Goal: Task Accomplishment & Management: Use online tool/utility

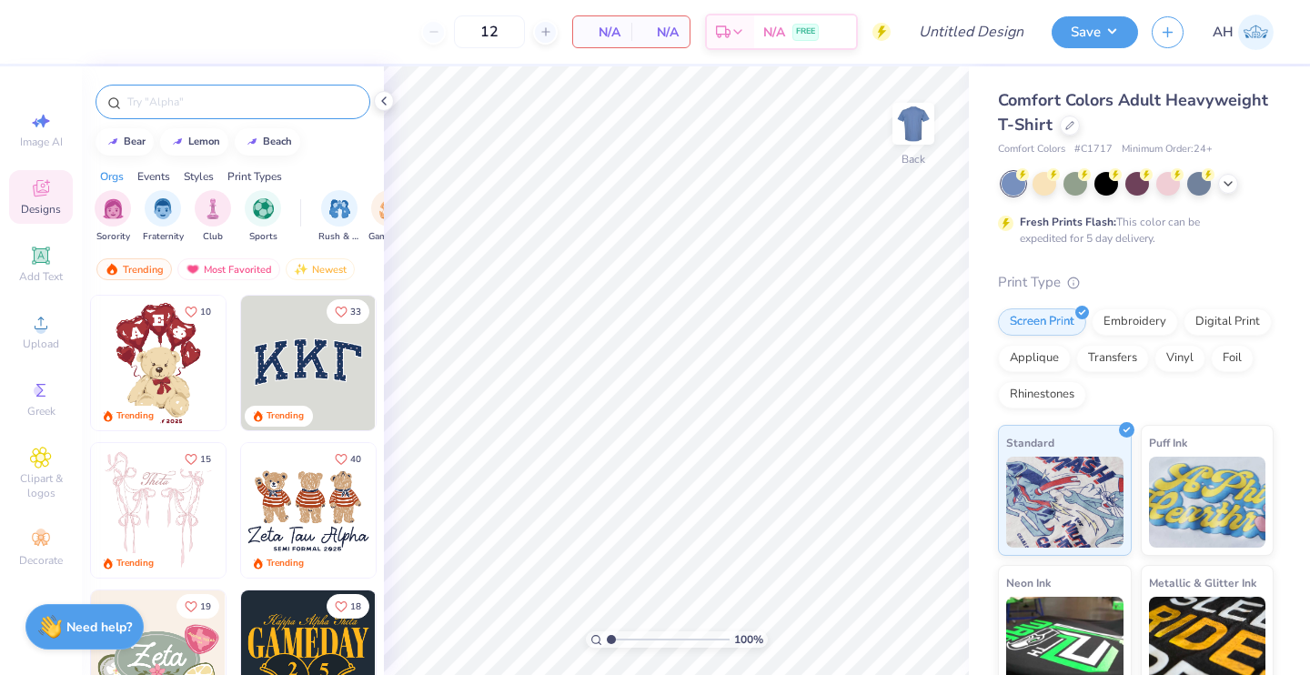
click at [287, 99] on input "text" at bounding box center [242, 102] width 233 height 18
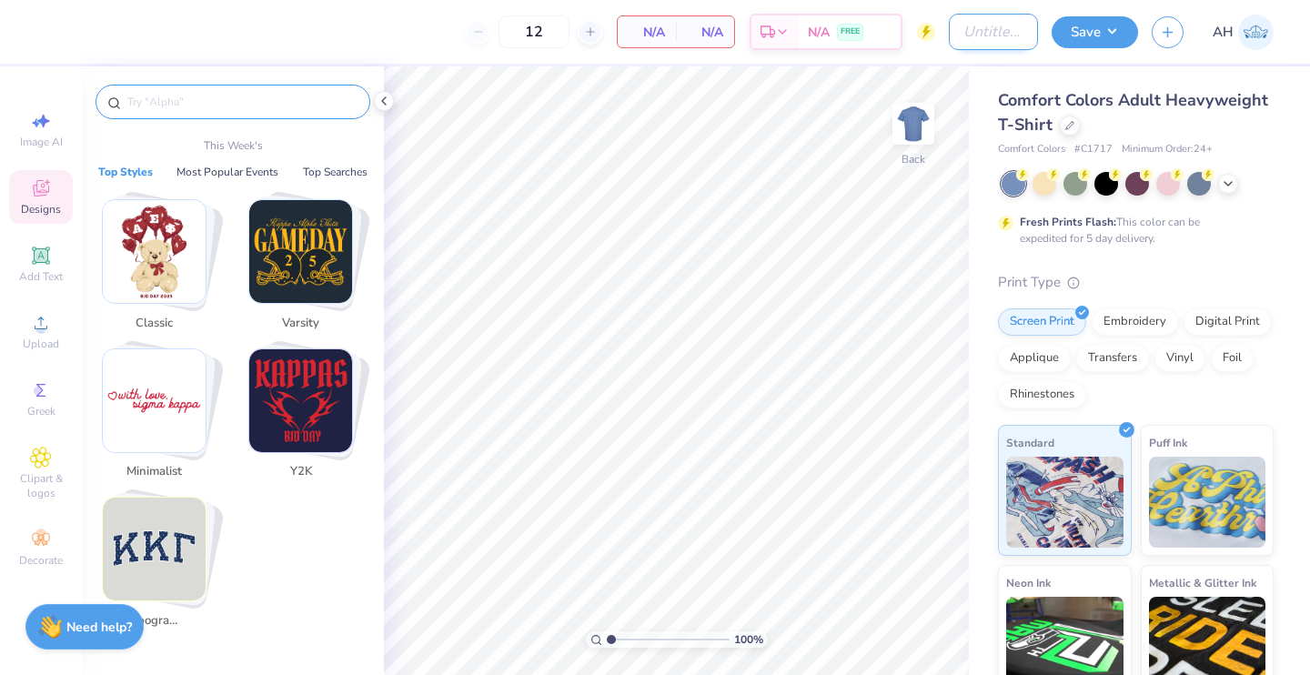
click at [978, 27] on input "Design Title" at bounding box center [993, 32] width 89 height 36
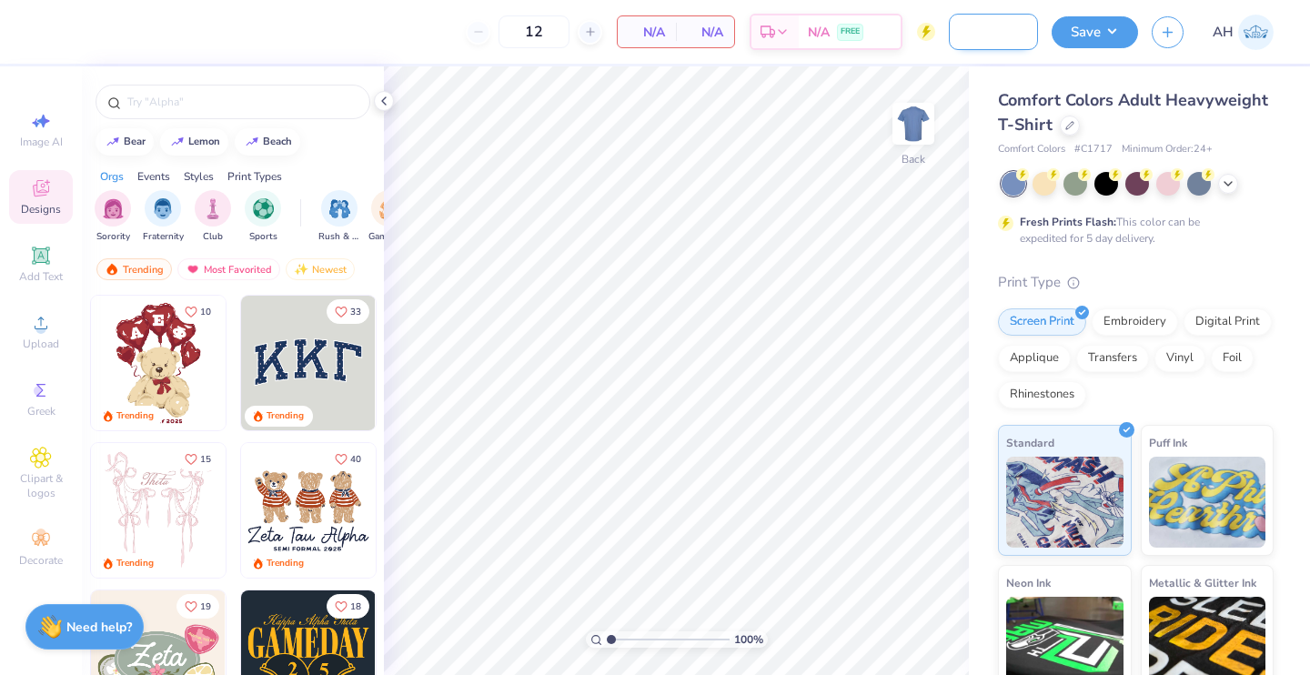
scroll to position [0, 63]
type input "Derby Day Sig Chi"
click at [981, 77] on div "Comfort Colors Adult Heavyweight T-Shirt Comfort Colors # C1717 Minimum Order: …" at bounding box center [1139, 451] width 341 height 770
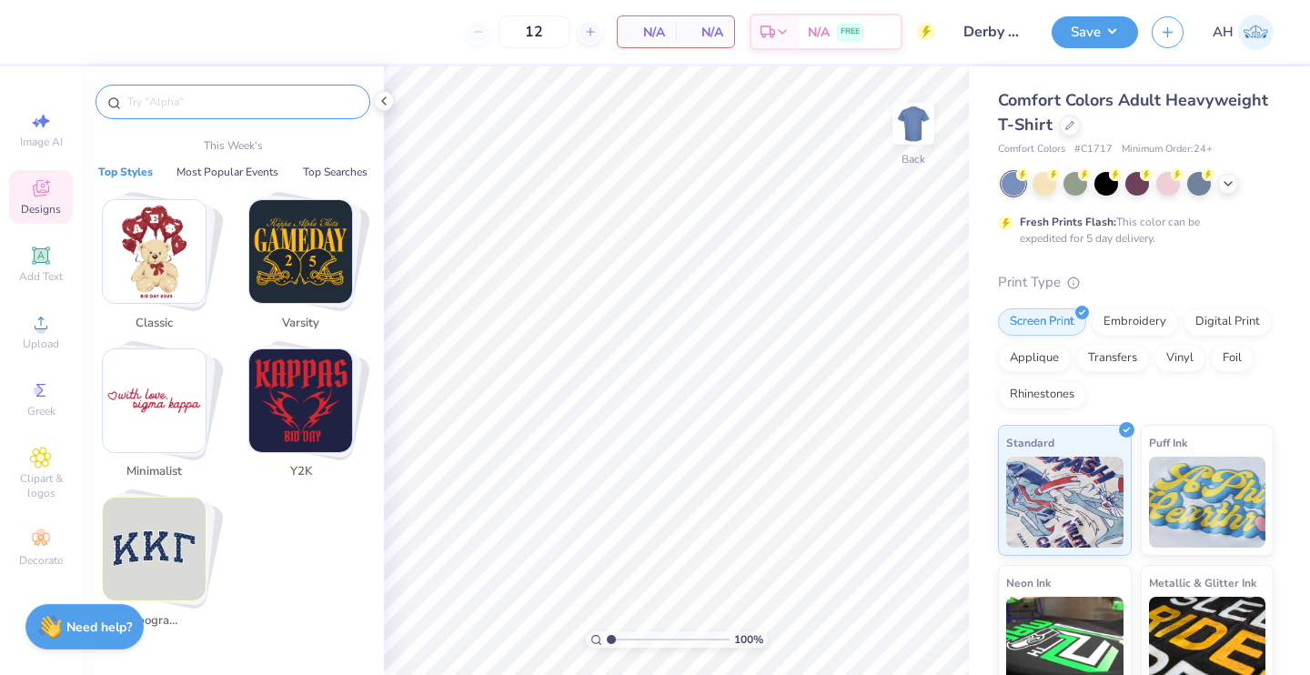
click at [238, 107] on input "text" at bounding box center [242, 102] width 233 height 18
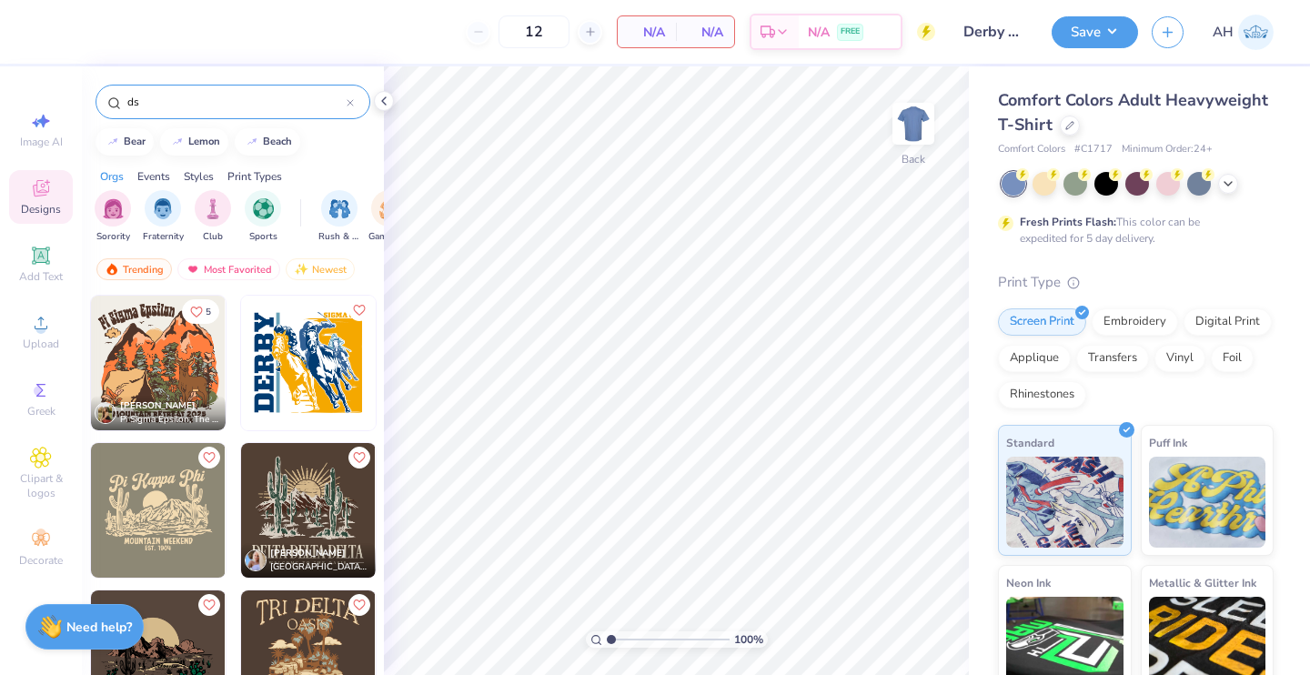
type input "d"
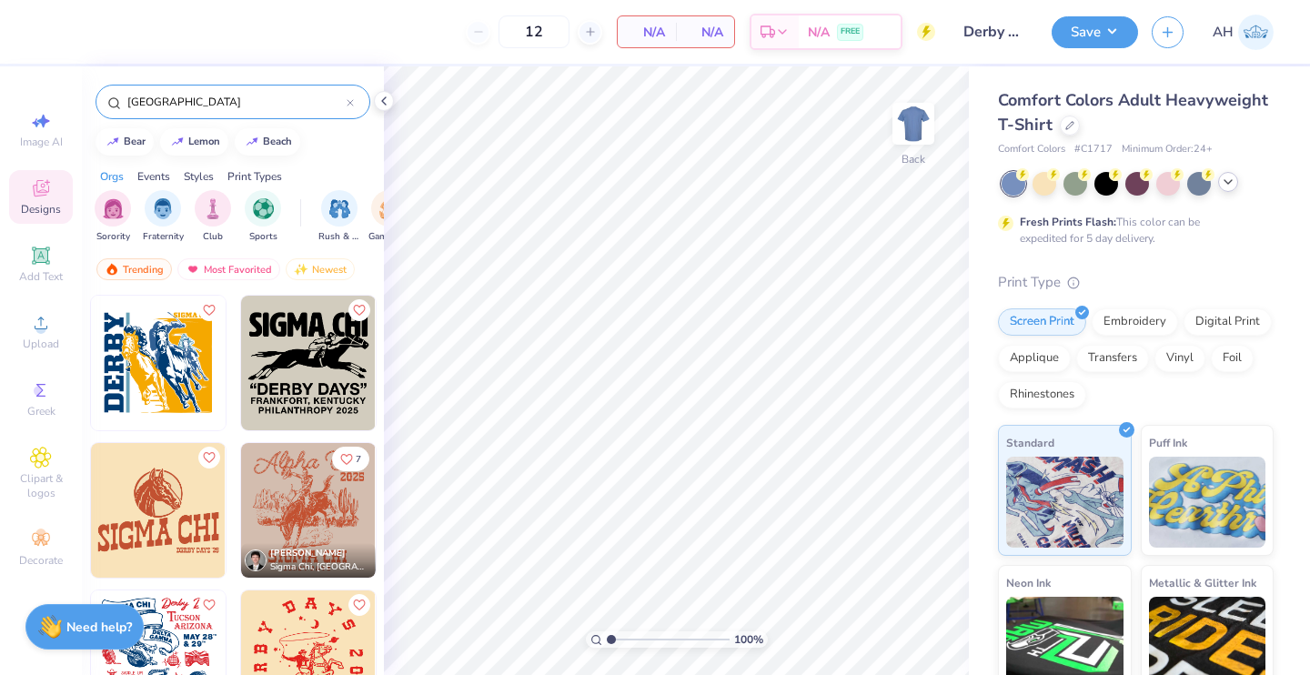
type input "[GEOGRAPHIC_DATA]"
click at [1223, 183] on icon at bounding box center [1228, 182] width 15 height 15
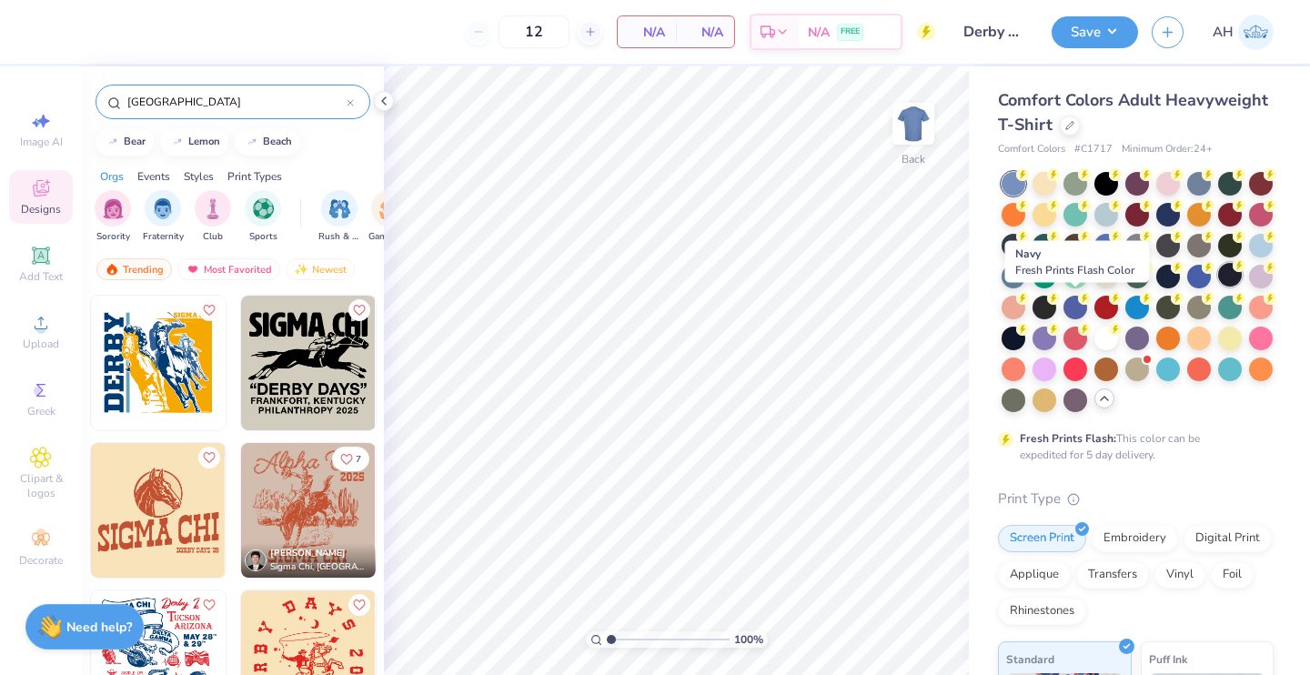
click at [1218, 287] on div at bounding box center [1230, 275] width 24 height 24
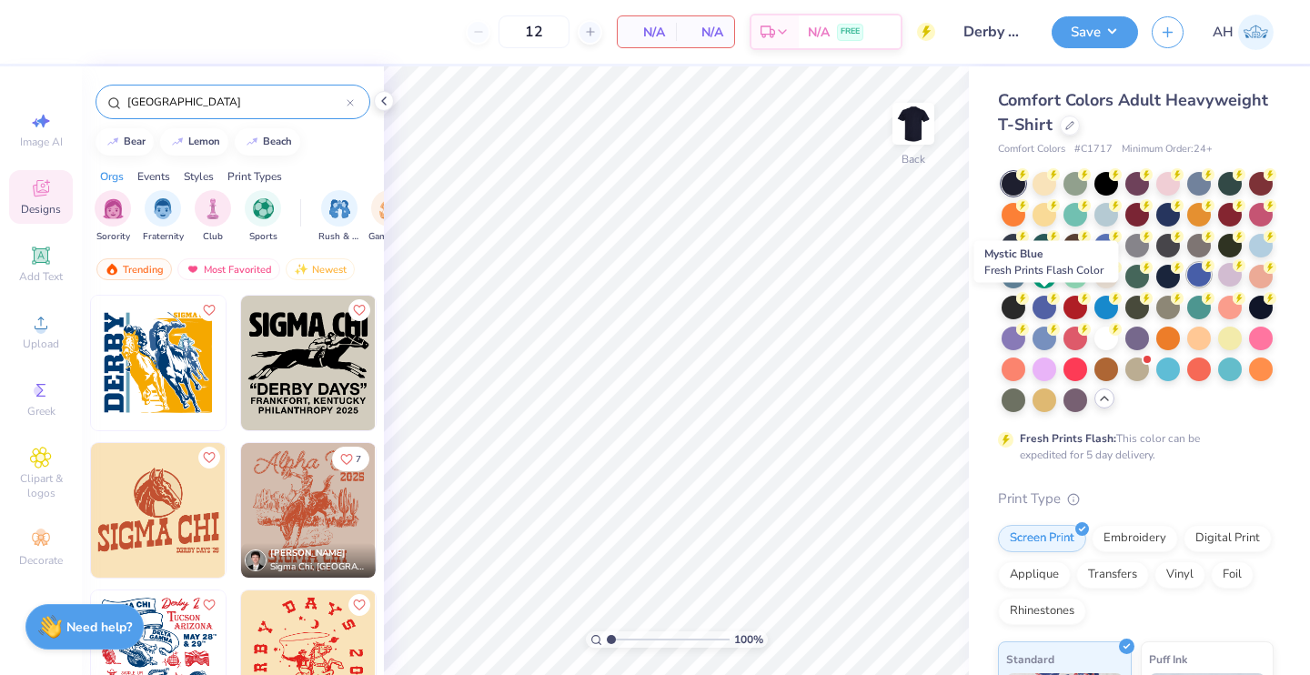
click at [1026, 179] on icon at bounding box center [1023, 174] width 6 height 9
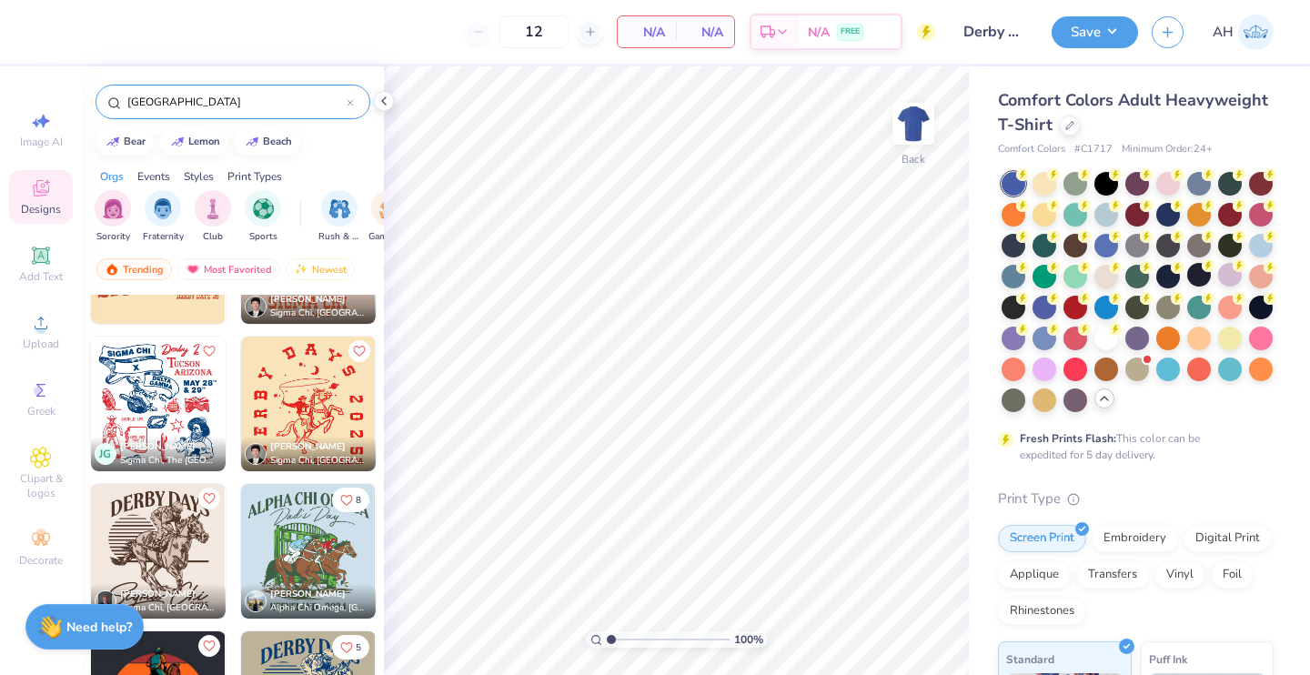
scroll to position [288, 0]
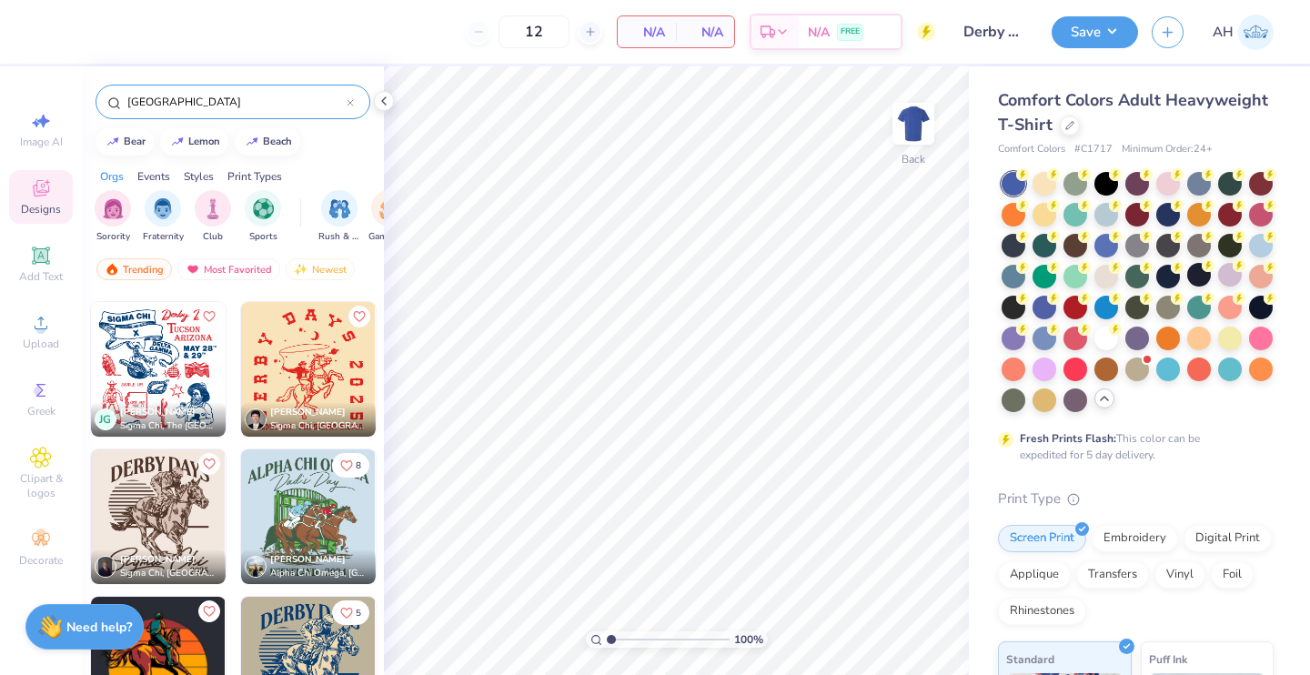
click at [156, 518] on img at bounding box center [158, 516] width 135 height 135
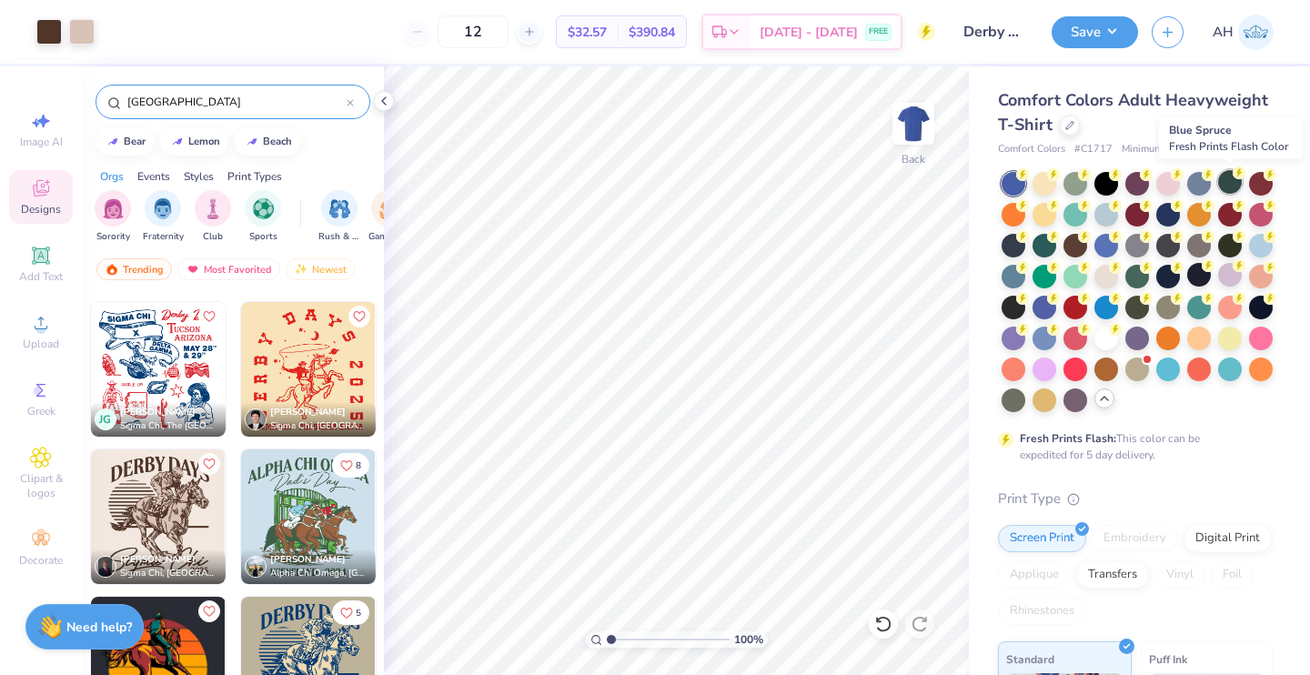
click at [1229, 173] on div at bounding box center [1230, 182] width 24 height 24
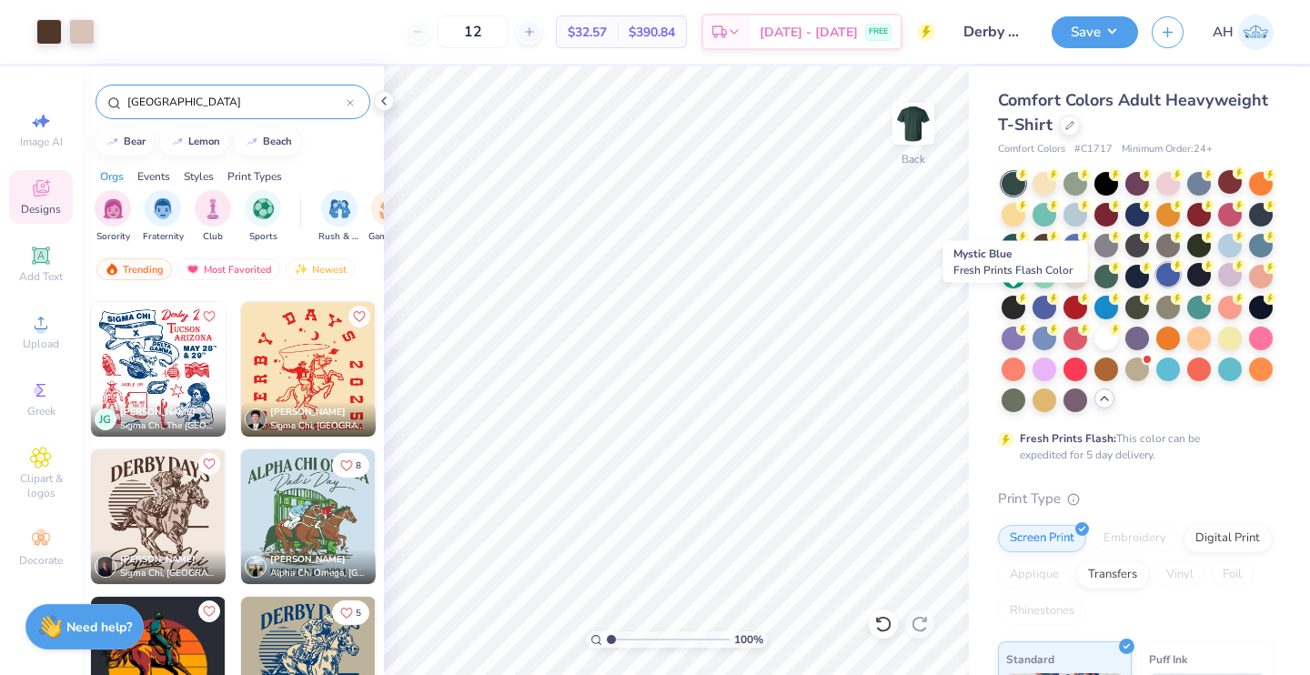
click at [1156, 287] on div at bounding box center [1168, 275] width 24 height 24
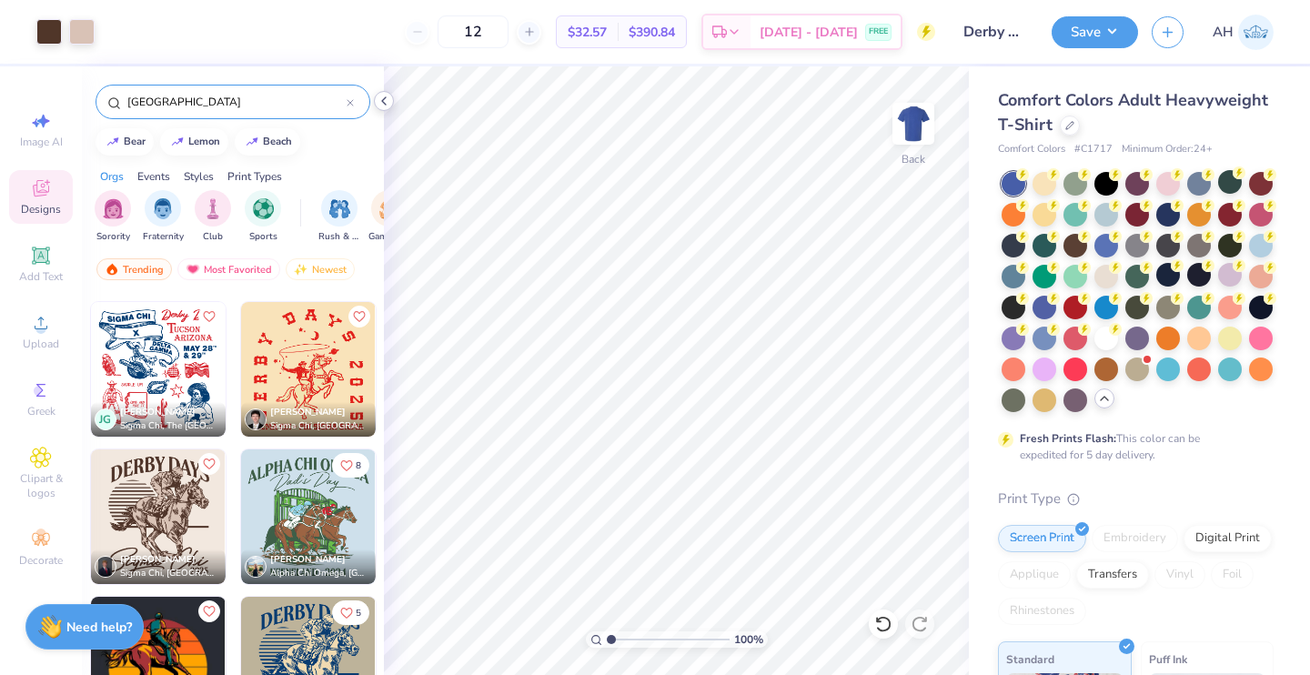
click at [381, 102] on icon at bounding box center [384, 101] width 15 height 15
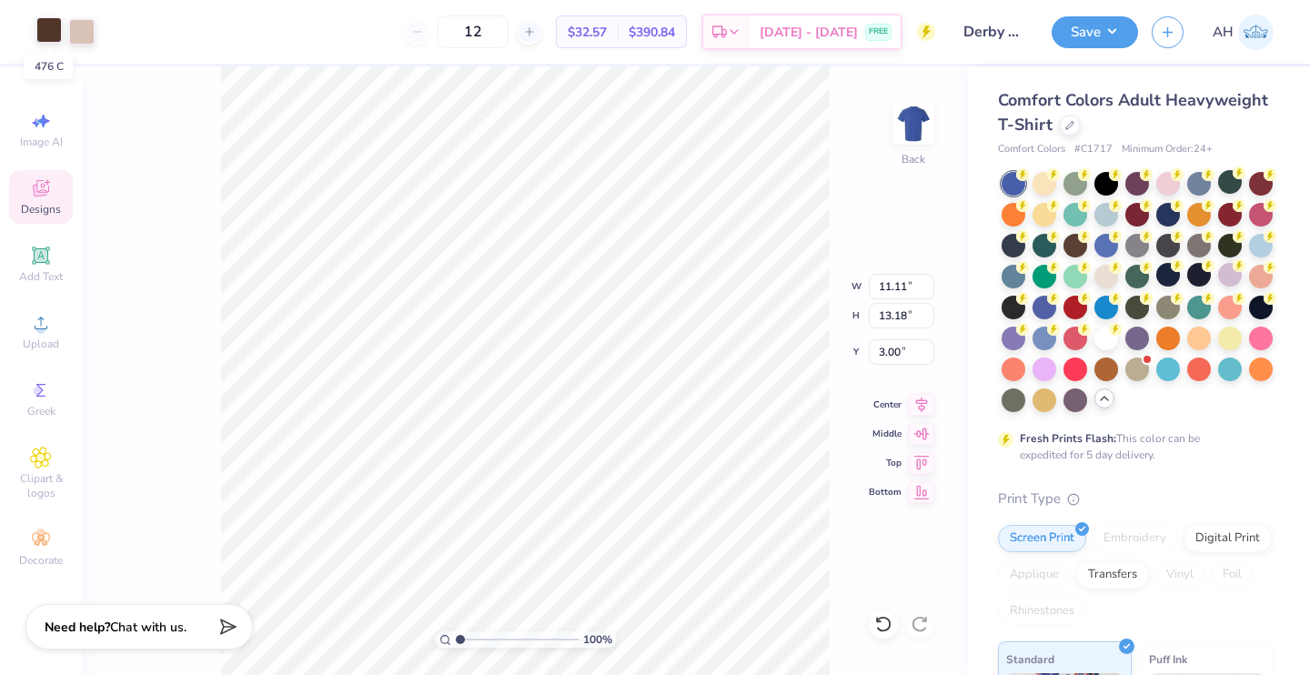
click at [47, 35] on div at bounding box center [48, 29] width 25 height 25
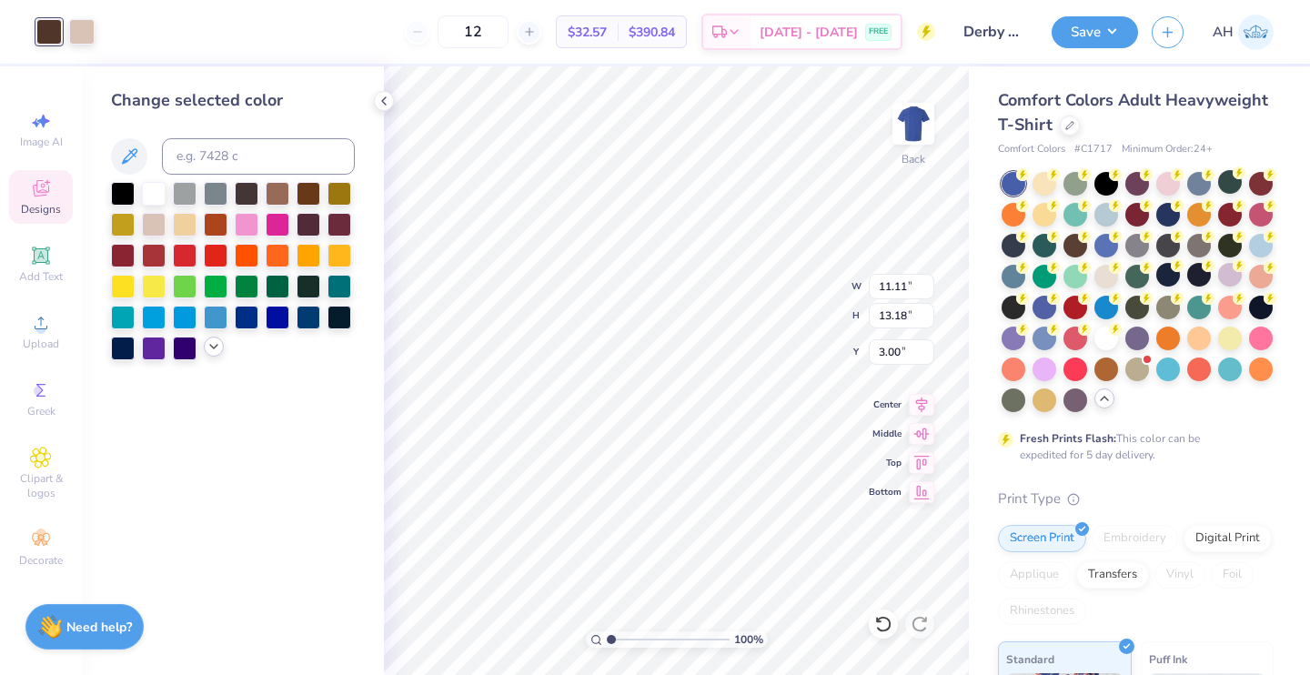
click at [208, 343] on icon at bounding box center [214, 346] width 15 height 15
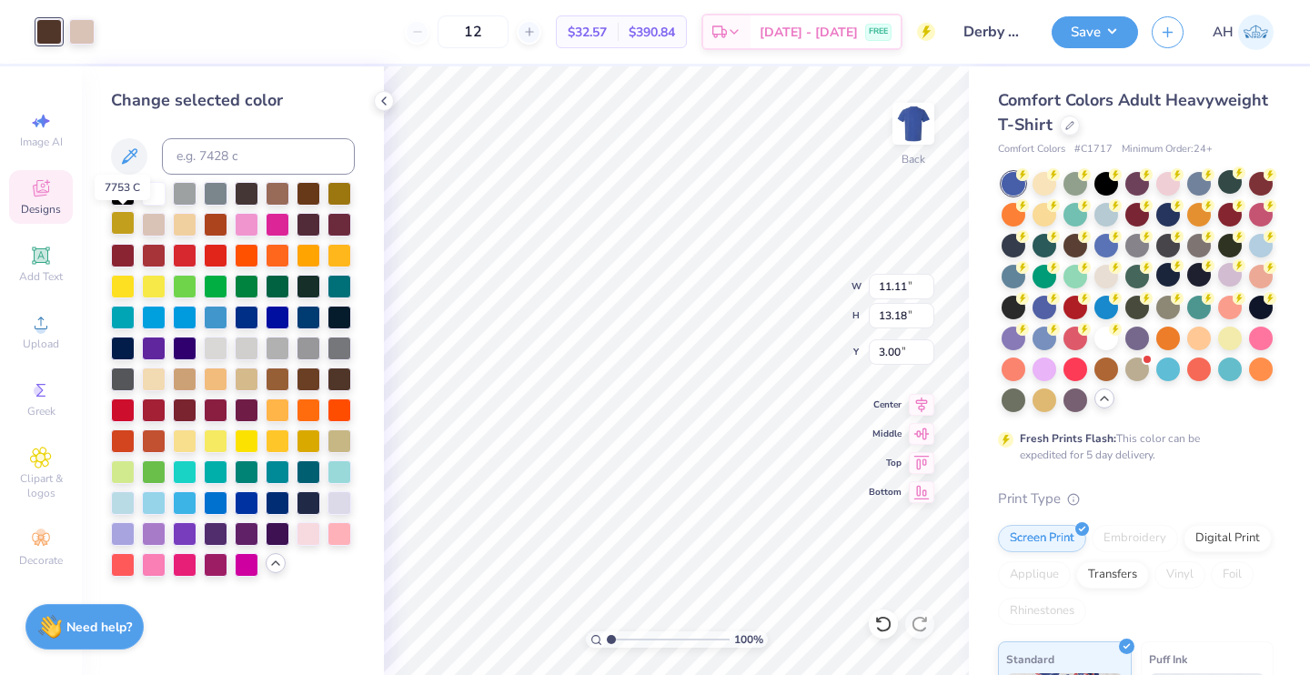
click at [116, 229] on div at bounding box center [123, 223] width 24 height 24
click at [117, 279] on div at bounding box center [123, 285] width 24 height 24
click at [145, 286] on div at bounding box center [154, 285] width 24 height 24
click at [246, 449] on div at bounding box center [247, 440] width 24 height 24
click at [308, 442] on div at bounding box center [309, 440] width 24 height 24
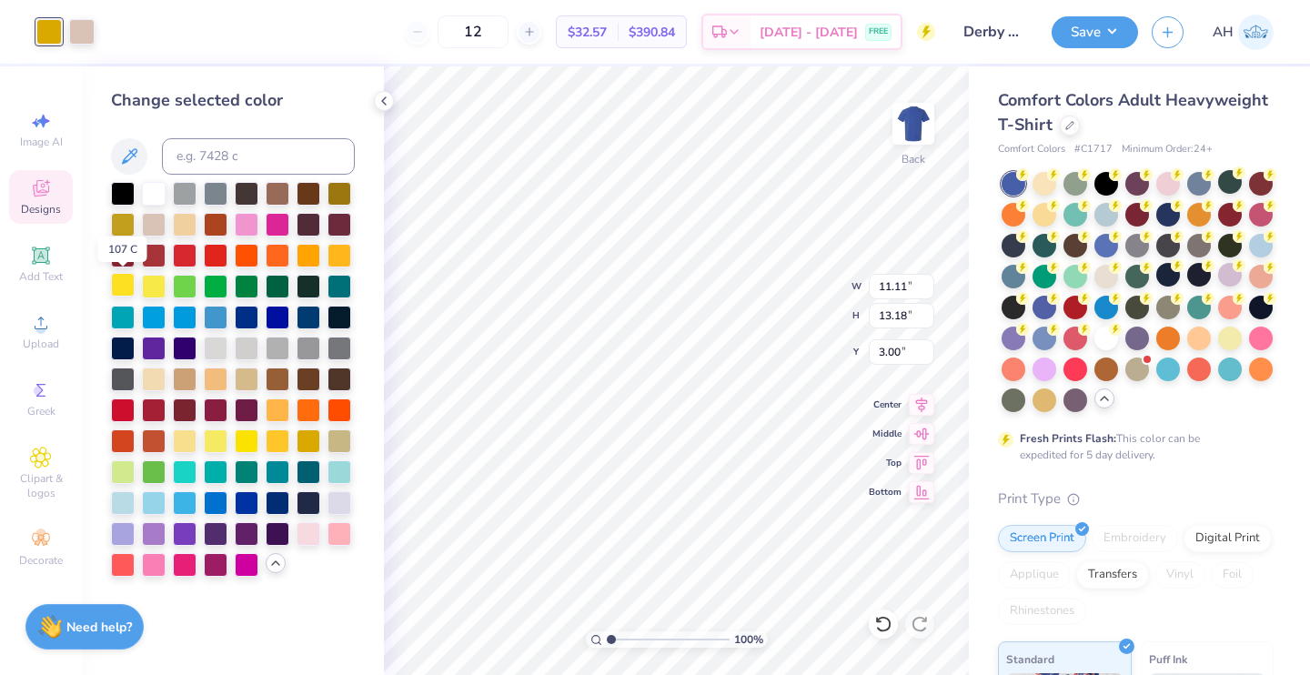
click at [126, 288] on div at bounding box center [123, 285] width 24 height 24
click at [143, 287] on div at bounding box center [154, 285] width 24 height 24
click at [217, 439] on div at bounding box center [216, 440] width 24 height 24
click at [248, 445] on div at bounding box center [247, 440] width 24 height 24
click at [247, 446] on div at bounding box center [247, 440] width 24 height 24
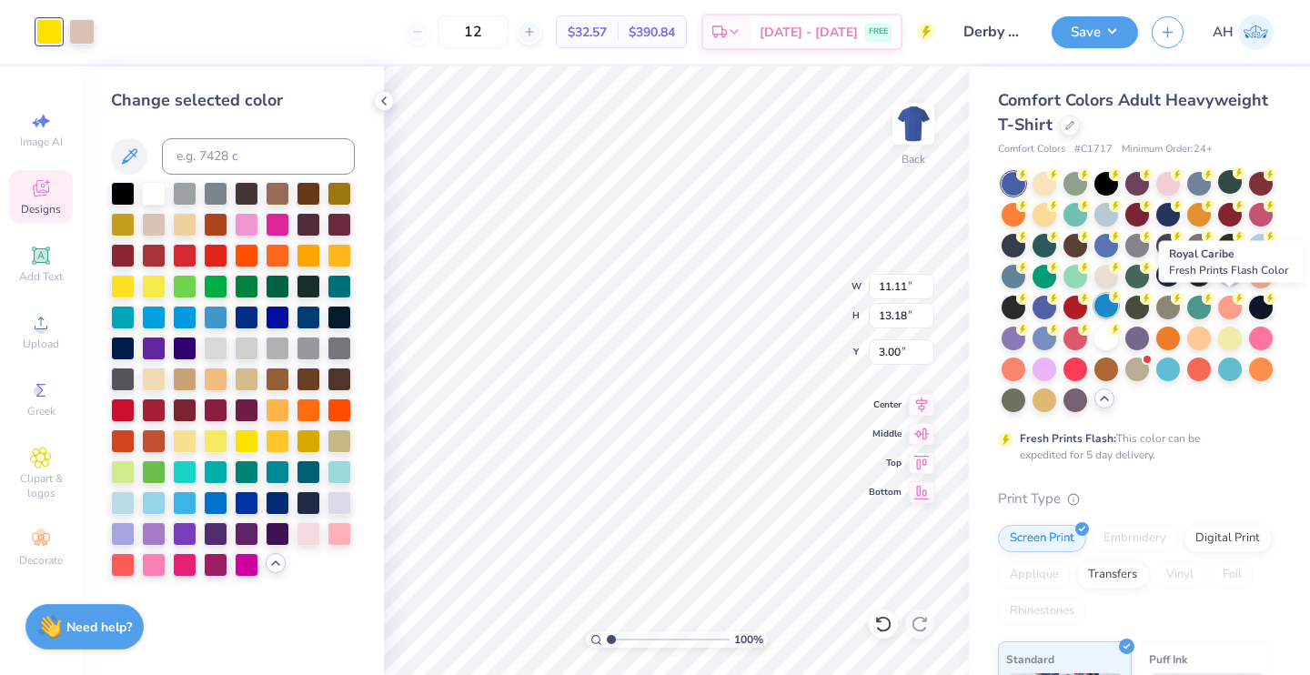
click at [1118, 310] on div at bounding box center [1107, 306] width 24 height 24
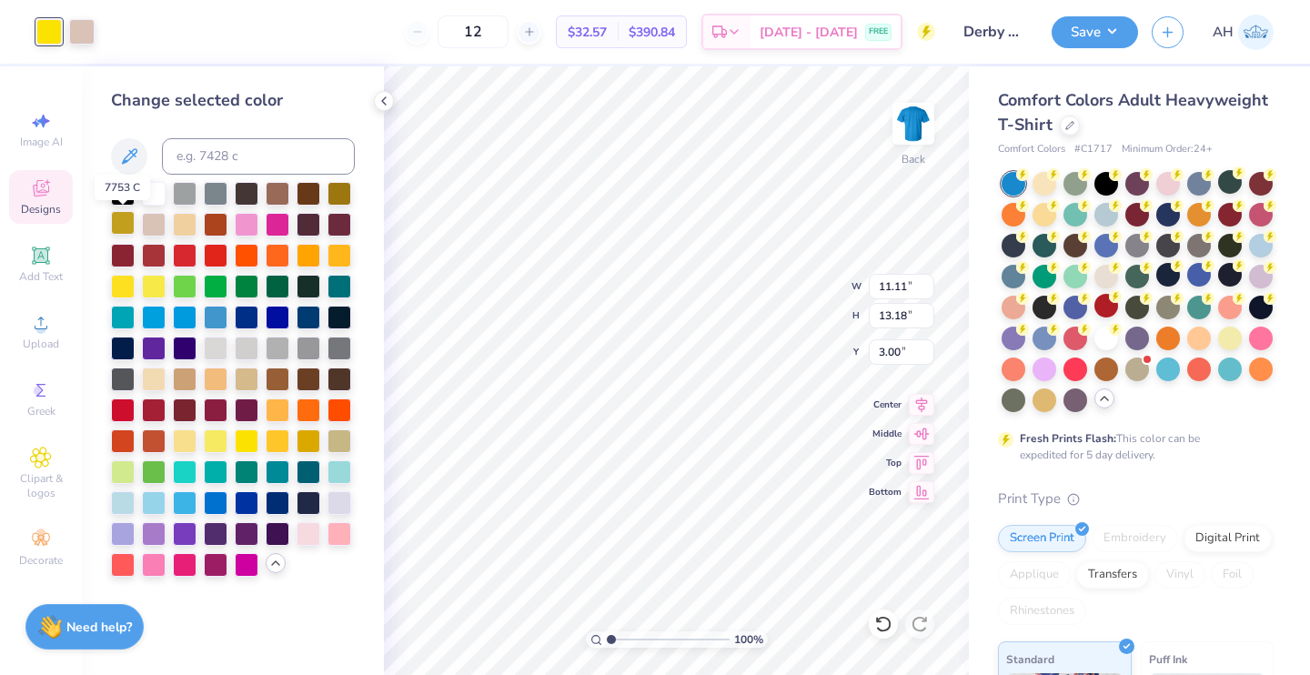
click at [123, 228] on div at bounding box center [123, 223] width 24 height 24
click at [251, 439] on div at bounding box center [247, 440] width 24 height 24
click at [126, 287] on div at bounding box center [123, 285] width 24 height 24
click at [128, 285] on div at bounding box center [123, 285] width 24 height 24
click at [283, 439] on div at bounding box center [278, 440] width 24 height 24
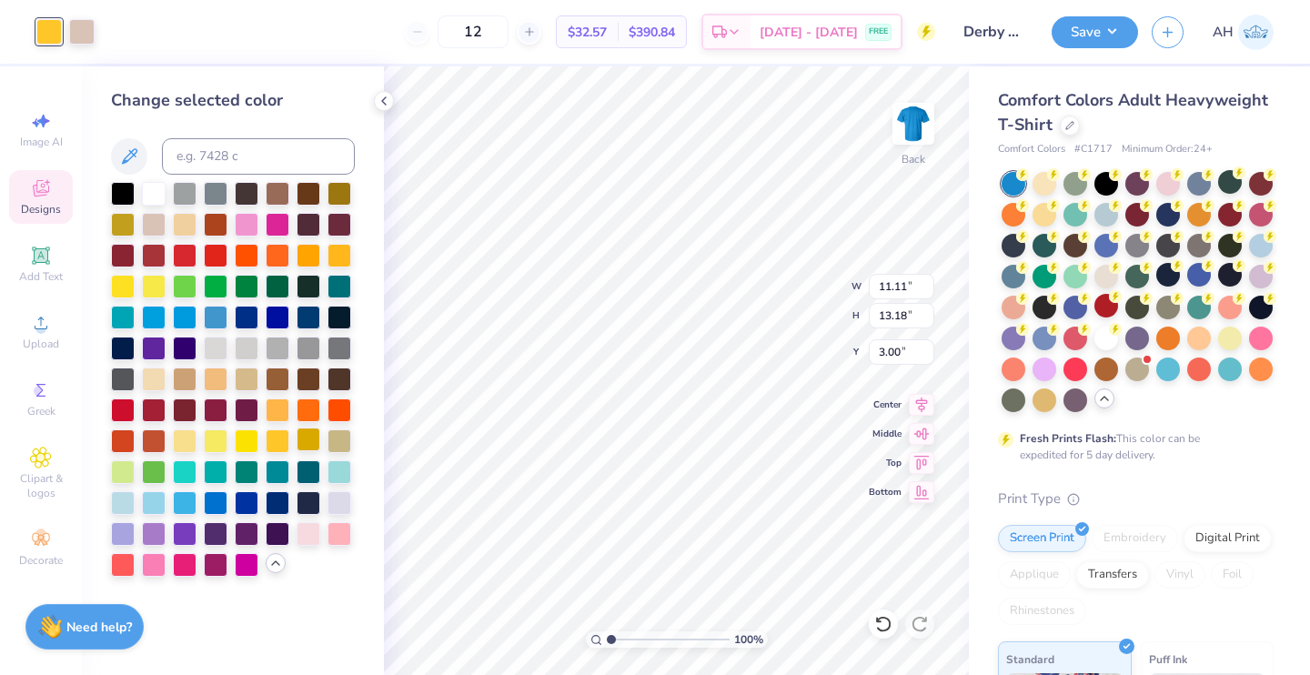
click at [305, 443] on div at bounding box center [309, 440] width 24 height 24
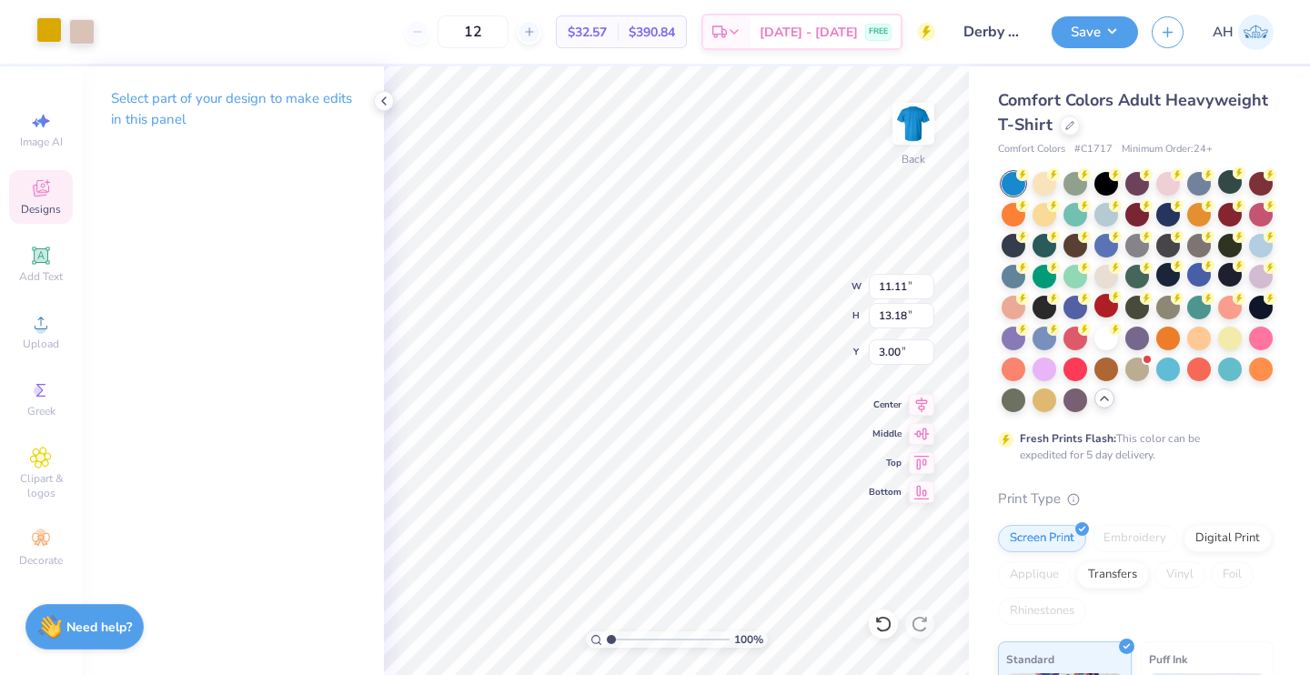
click at [52, 27] on div at bounding box center [48, 29] width 25 height 25
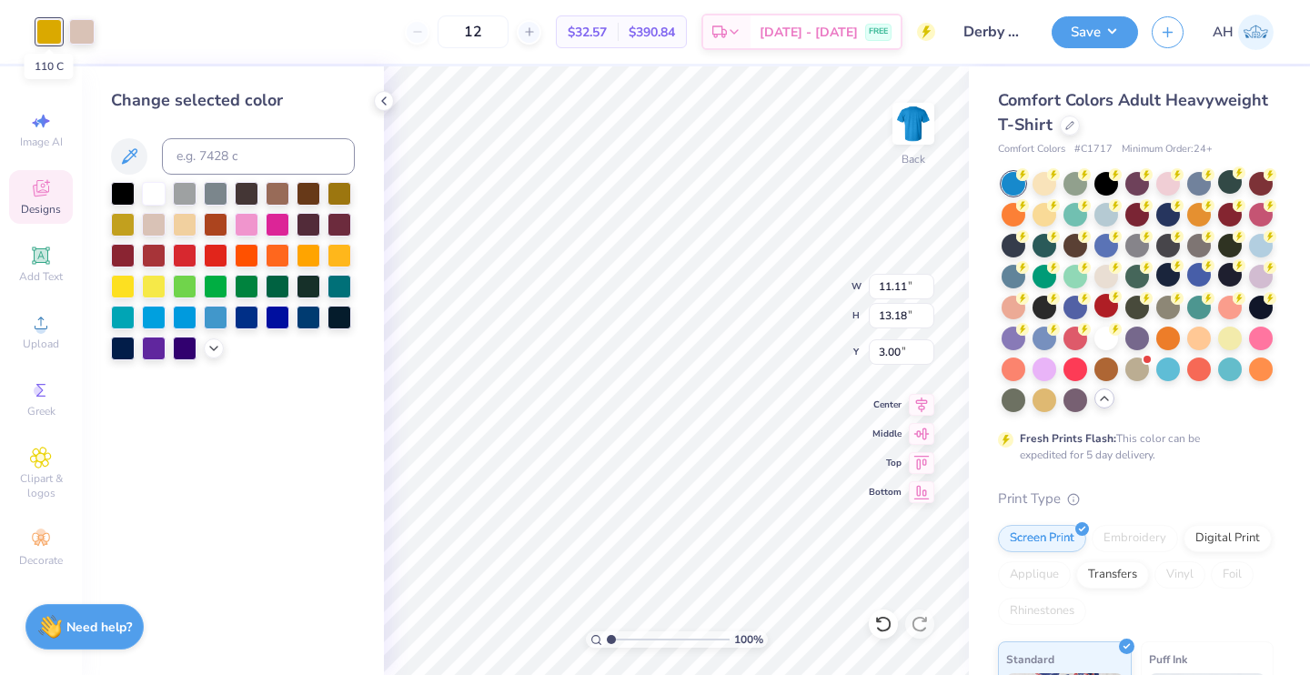
click at [51, 27] on div at bounding box center [48, 31] width 25 height 25
click at [216, 342] on icon at bounding box center [214, 346] width 15 height 15
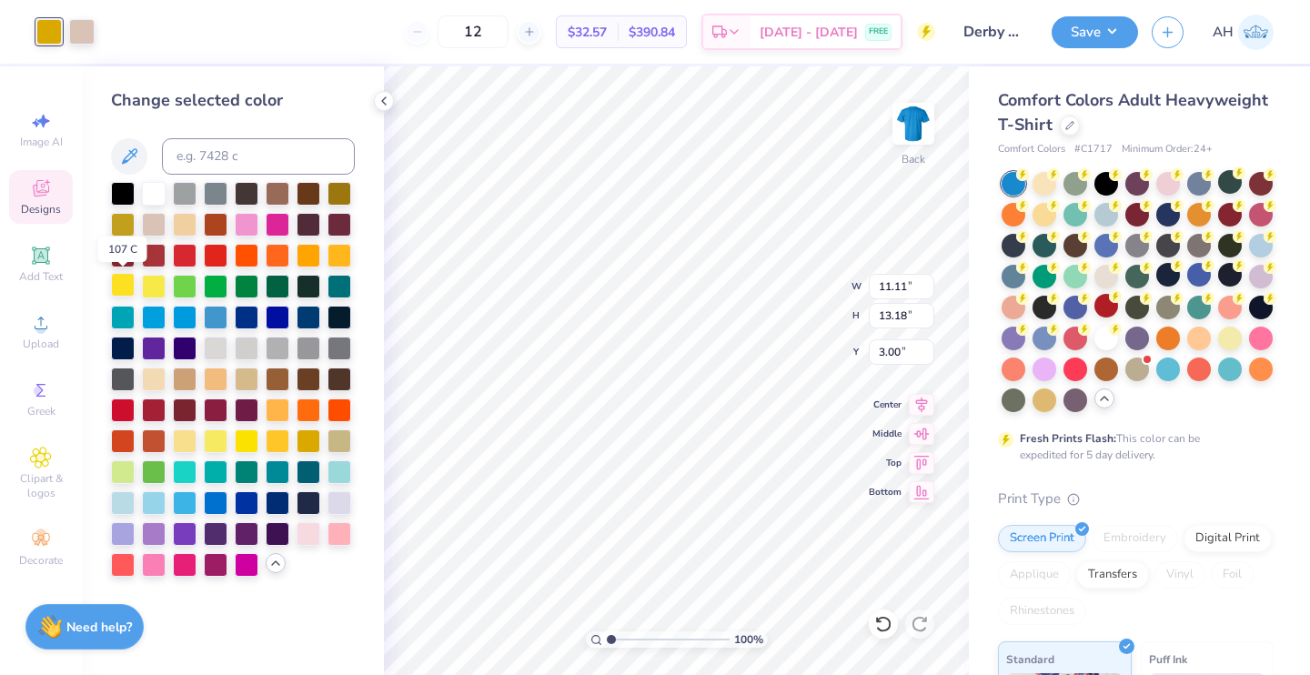
click at [127, 276] on div at bounding box center [123, 285] width 24 height 24
click at [1187, 287] on div at bounding box center [1199, 275] width 24 height 24
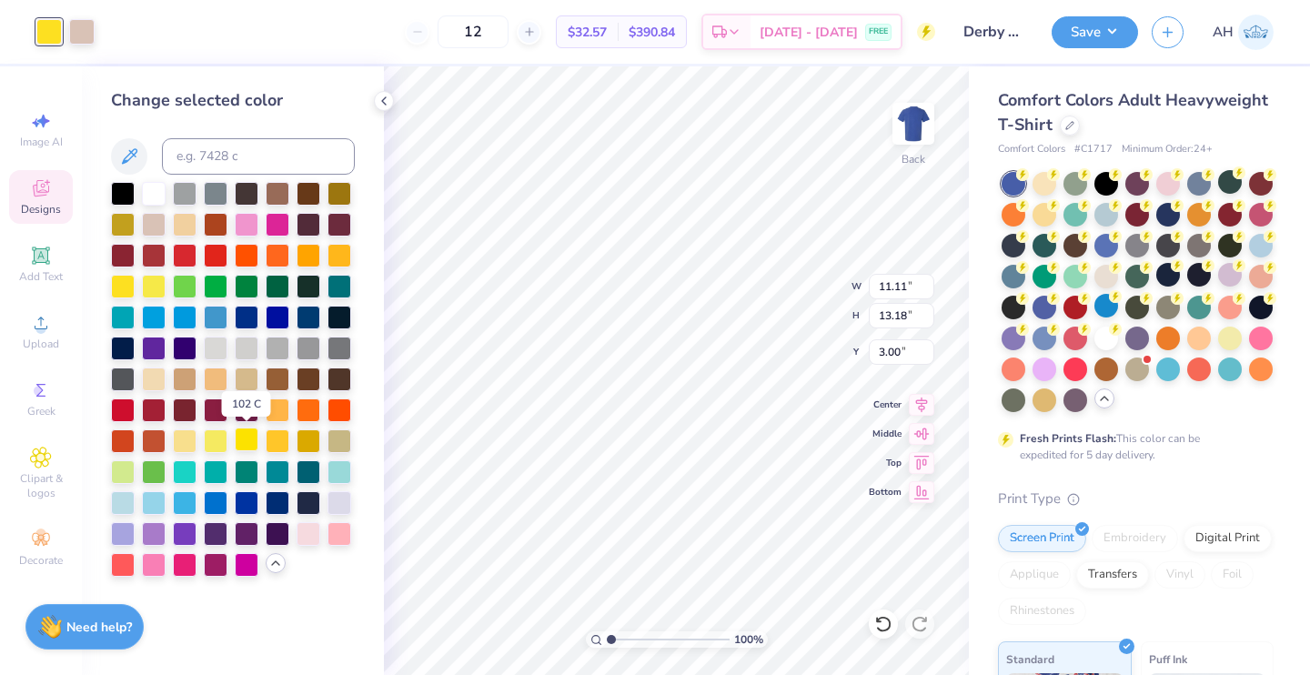
click at [246, 436] on div at bounding box center [247, 440] width 24 height 24
click at [247, 437] on div at bounding box center [247, 440] width 24 height 24
click at [118, 284] on div at bounding box center [123, 285] width 24 height 24
click at [127, 292] on div at bounding box center [123, 285] width 24 height 24
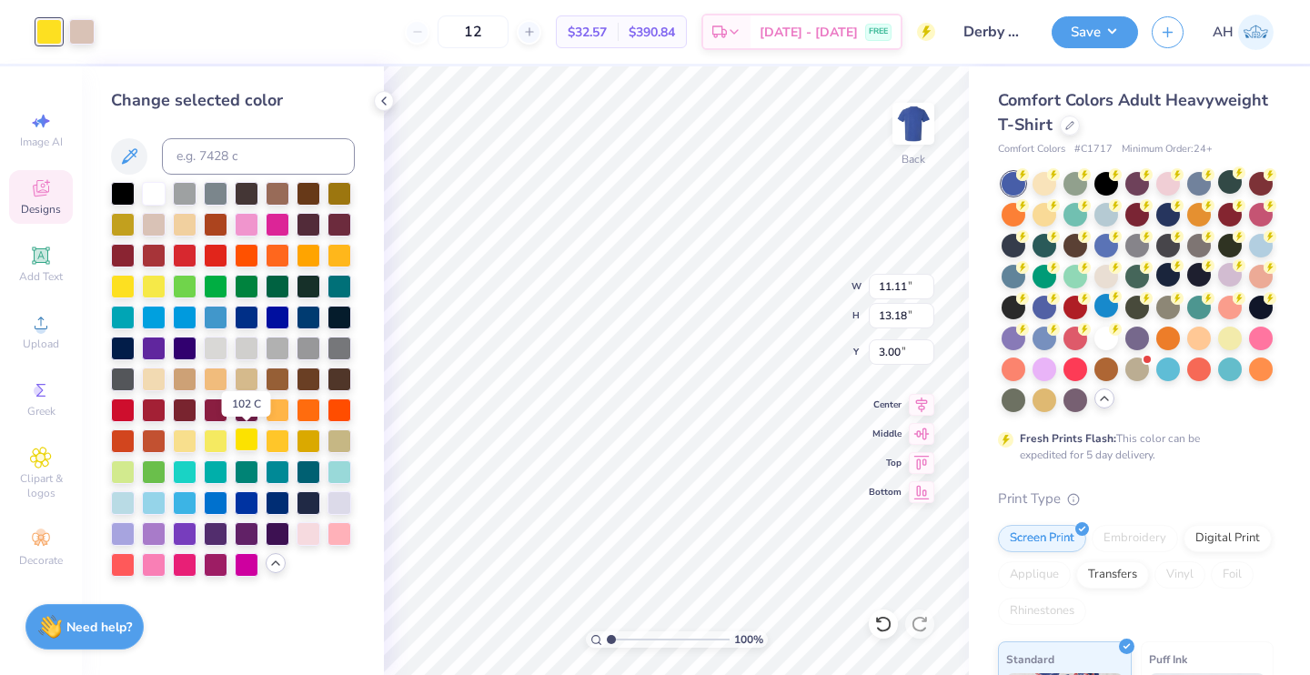
click at [248, 444] on div at bounding box center [247, 440] width 24 height 24
click at [181, 434] on div at bounding box center [185, 440] width 24 height 24
click at [257, 440] on div at bounding box center [247, 440] width 24 height 24
click at [142, 286] on div at bounding box center [154, 285] width 24 height 24
click at [152, 284] on div at bounding box center [154, 285] width 24 height 24
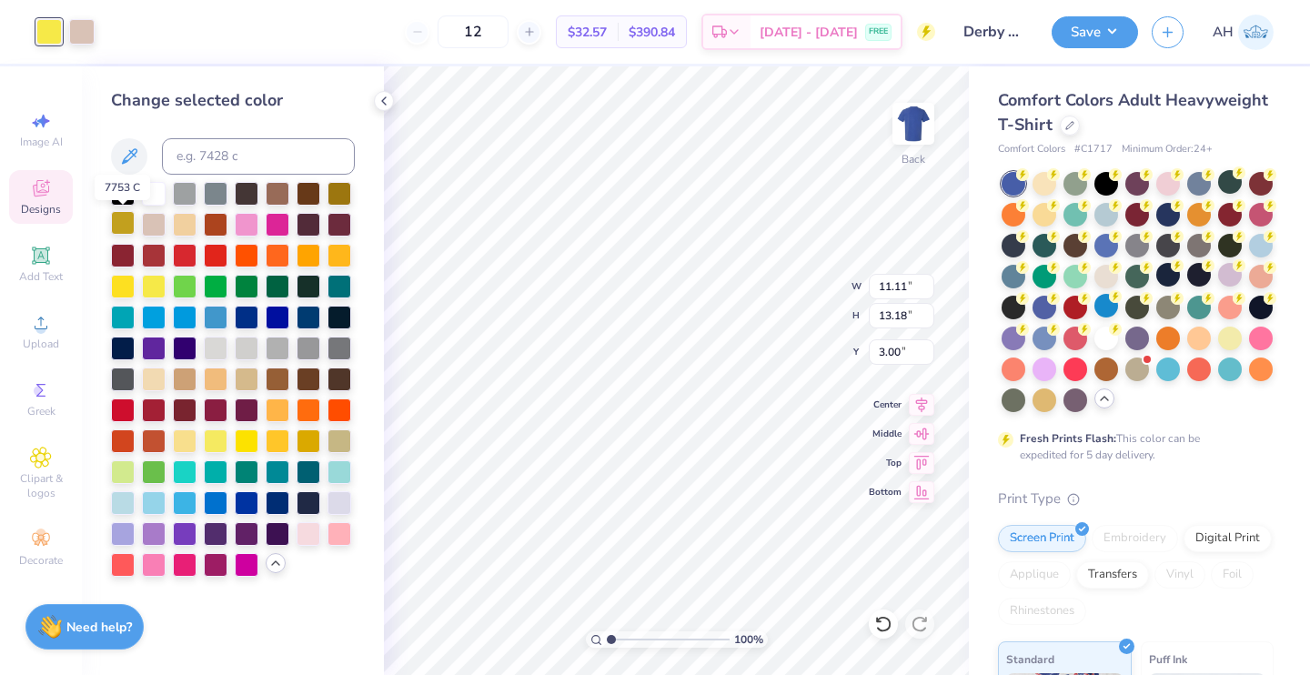
click at [126, 232] on div at bounding box center [123, 223] width 24 height 24
click at [312, 446] on div at bounding box center [309, 440] width 24 height 24
click at [282, 441] on div at bounding box center [278, 440] width 24 height 24
click at [332, 195] on div at bounding box center [340, 192] width 24 height 24
click at [122, 218] on div at bounding box center [123, 223] width 24 height 24
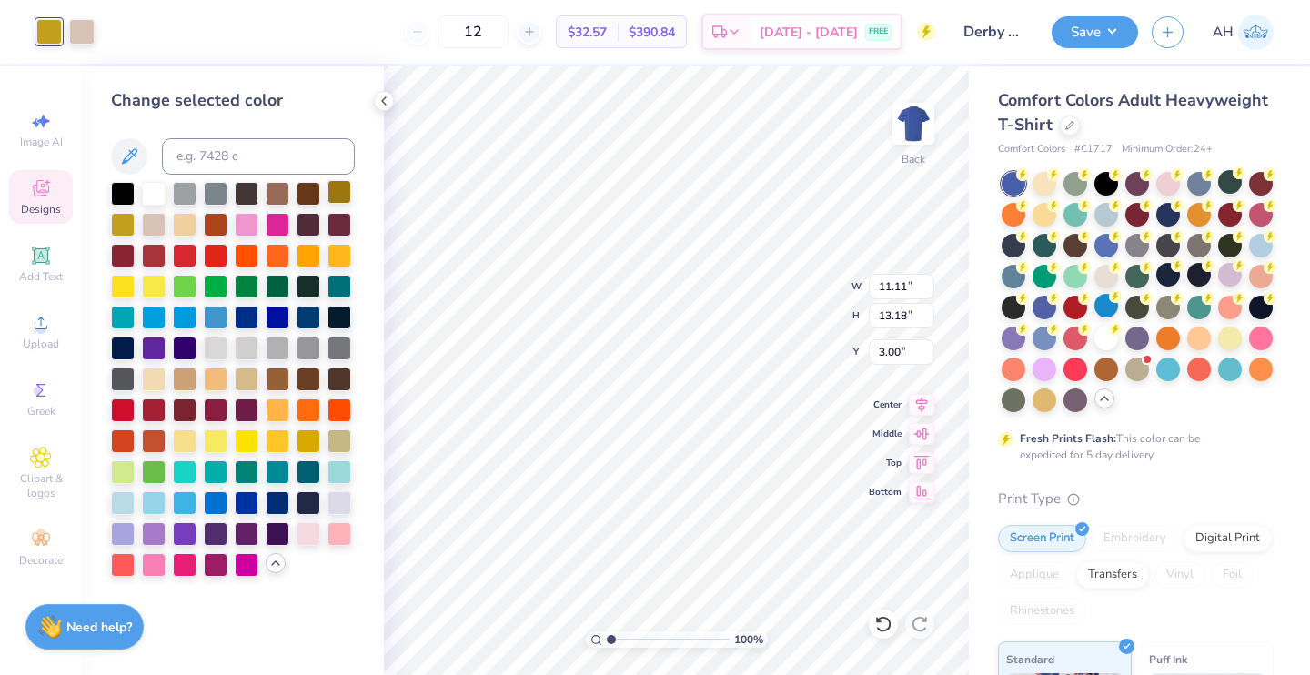
click at [348, 185] on div at bounding box center [340, 192] width 24 height 24
click at [243, 438] on div at bounding box center [247, 440] width 24 height 24
click at [127, 286] on div at bounding box center [123, 285] width 24 height 24
click at [309, 431] on div at bounding box center [309, 440] width 24 height 24
click at [304, 385] on div at bounding box center [309, 378] width 24 height 24
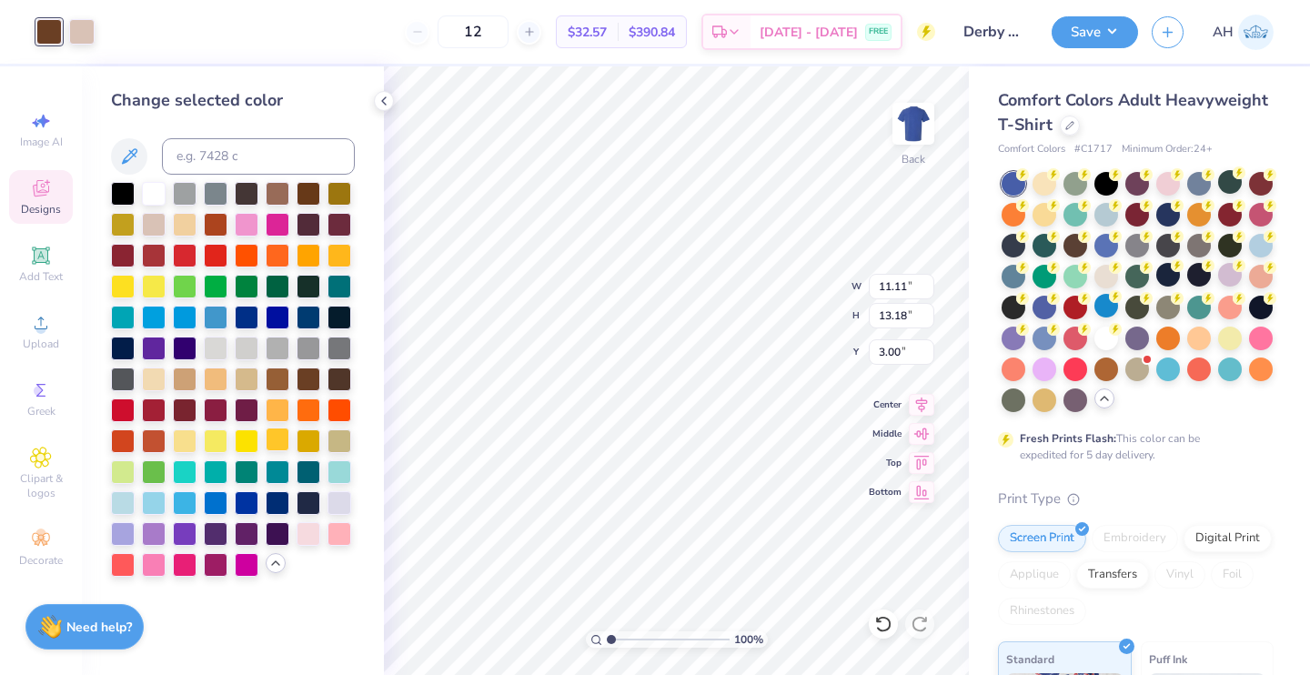
click at [271, 439] on div at bounding box center [278, 440] width 24 height 24
click at [254, 435] on div at bounding box center [247, 440] width 24 height 24
click at [119, 217] on div at bounding box center [123, 223] width 24 height 24
click at [284, 377] on div at bounding box center [278, 378] width 24 height 24
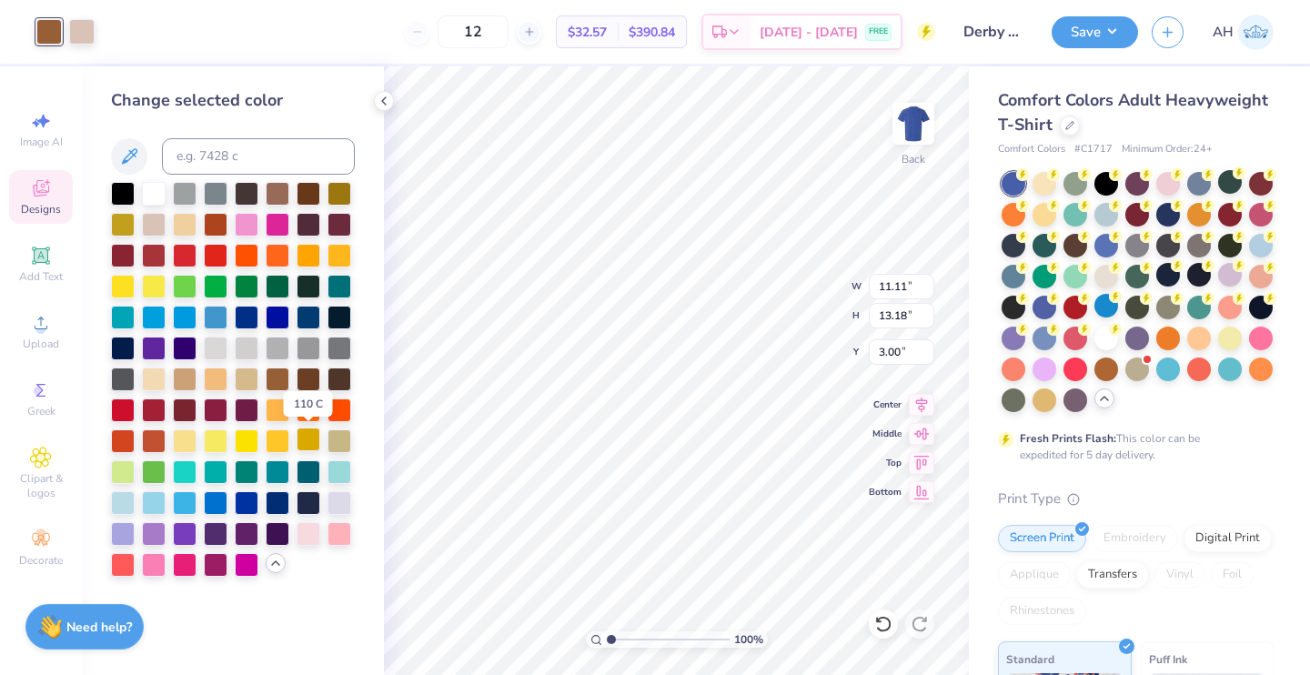
click at [299, 439] on div at bounding box center [309, 440] width 24 height 24
click at [129, 227] on div at bounding box center [123, 223] width 24 height 24
click at [1118, 252] on div at bounding box center [1107, 244] width 24 height 24
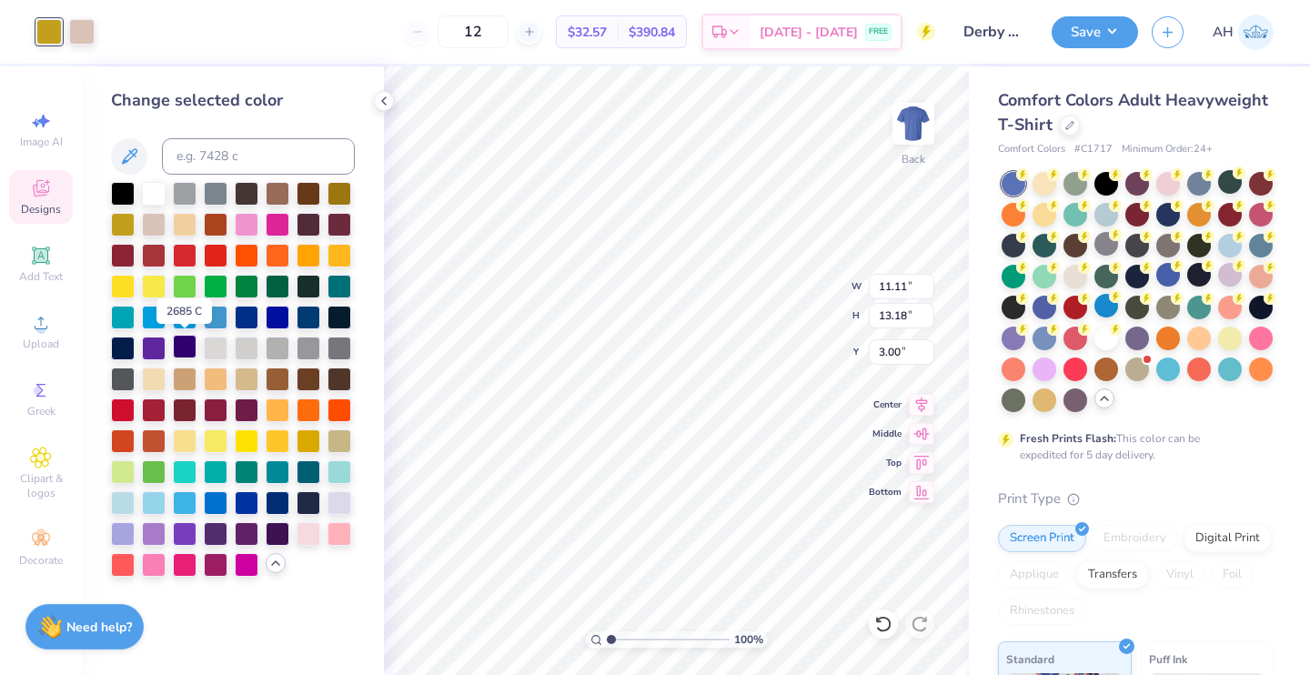
click at [173, 338] on div at bounding box center [185, 347] width 24 height 24
click at [247, 318] on div at bounding box center [247, 316] width 24 height 24
click at [331, 317] on div at bounding box center [340, 316] width 24 height 24
click at [126, 346] on div at bounding box center [123, 347] width 24 height 24
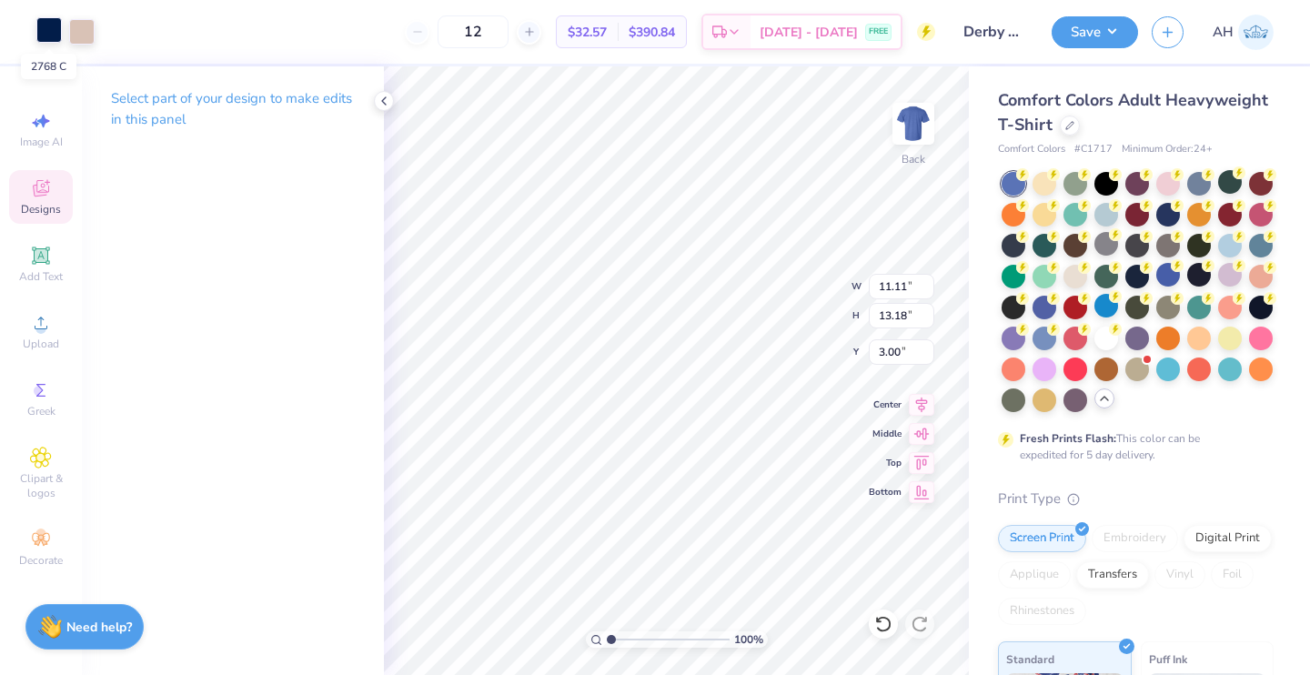
click at [45, 35] on div at bounding box center [48, 29] width 25 height 25
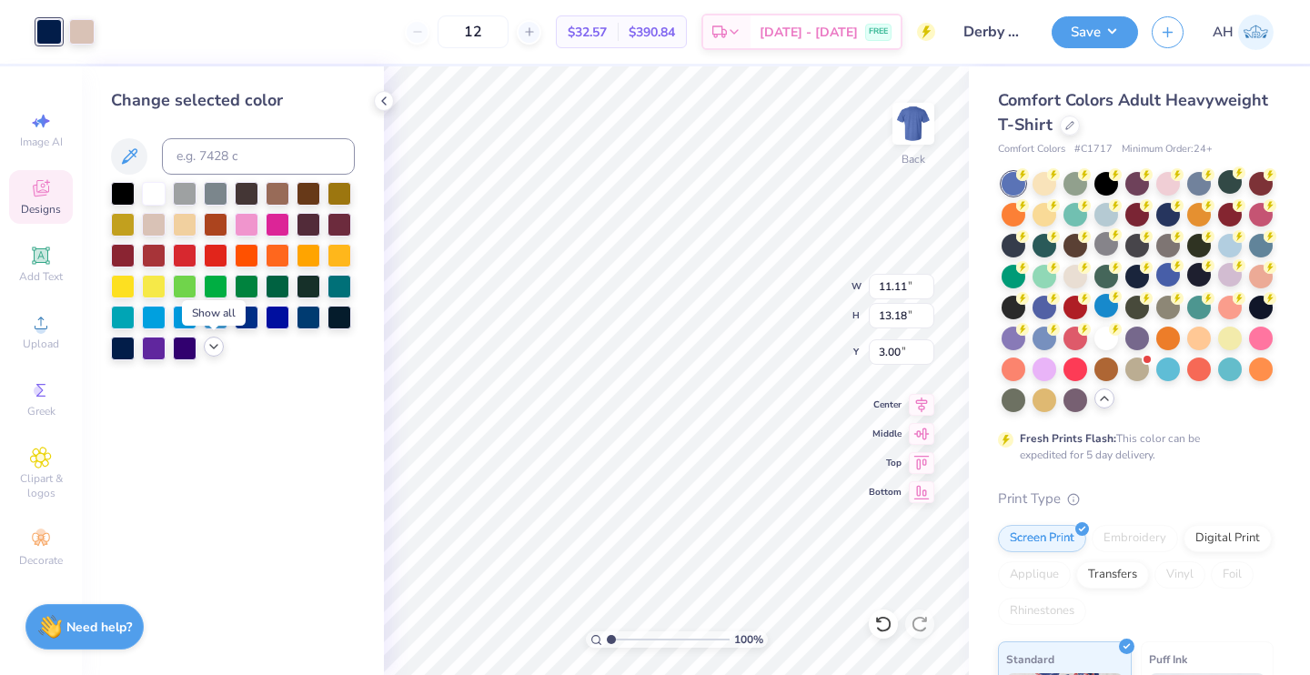
click at [211, 348] on icon at bounding box center [214, 346] width 15 height 15
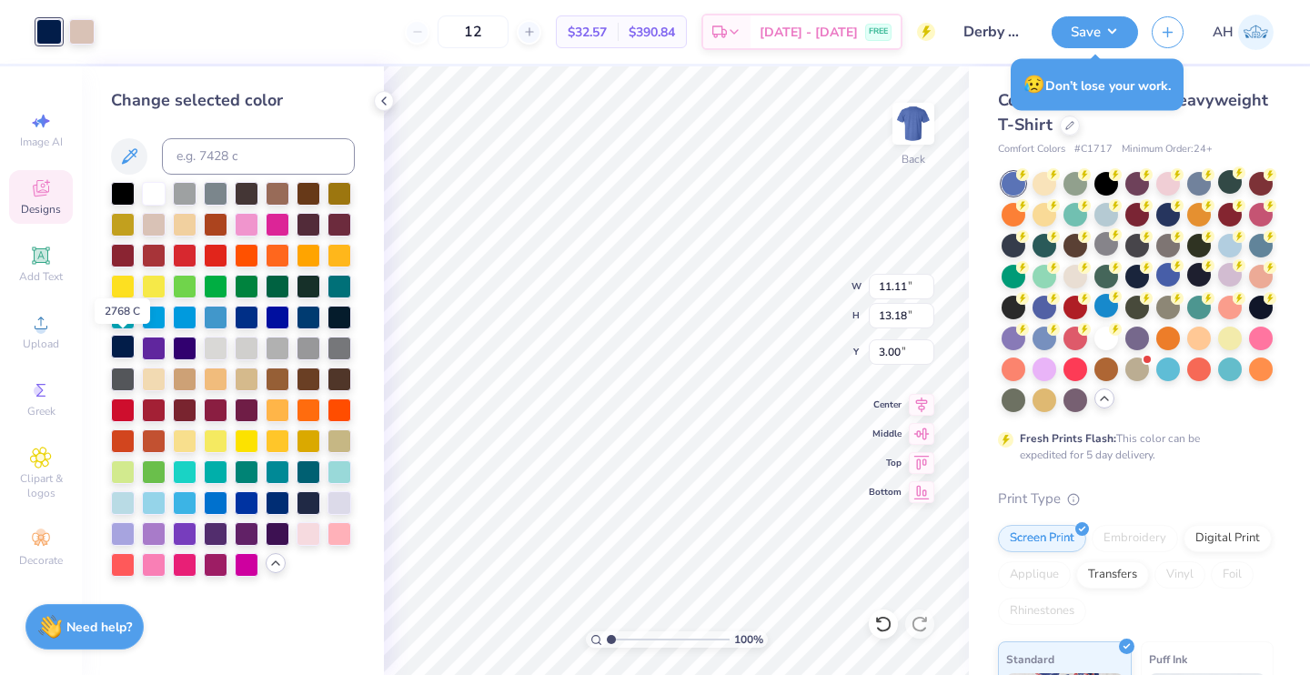
click at [124, 339] on div at bounding box center [123, 347] width 24 height 24
click at [122, 342] on div at bounding box center [123, 347] width 24 height 24
click at [343, 315] on div at bounding box center [340, 316] width 24 height 24
click at [335, 317] on div at bounding box center [340, 316] width 24 height 24
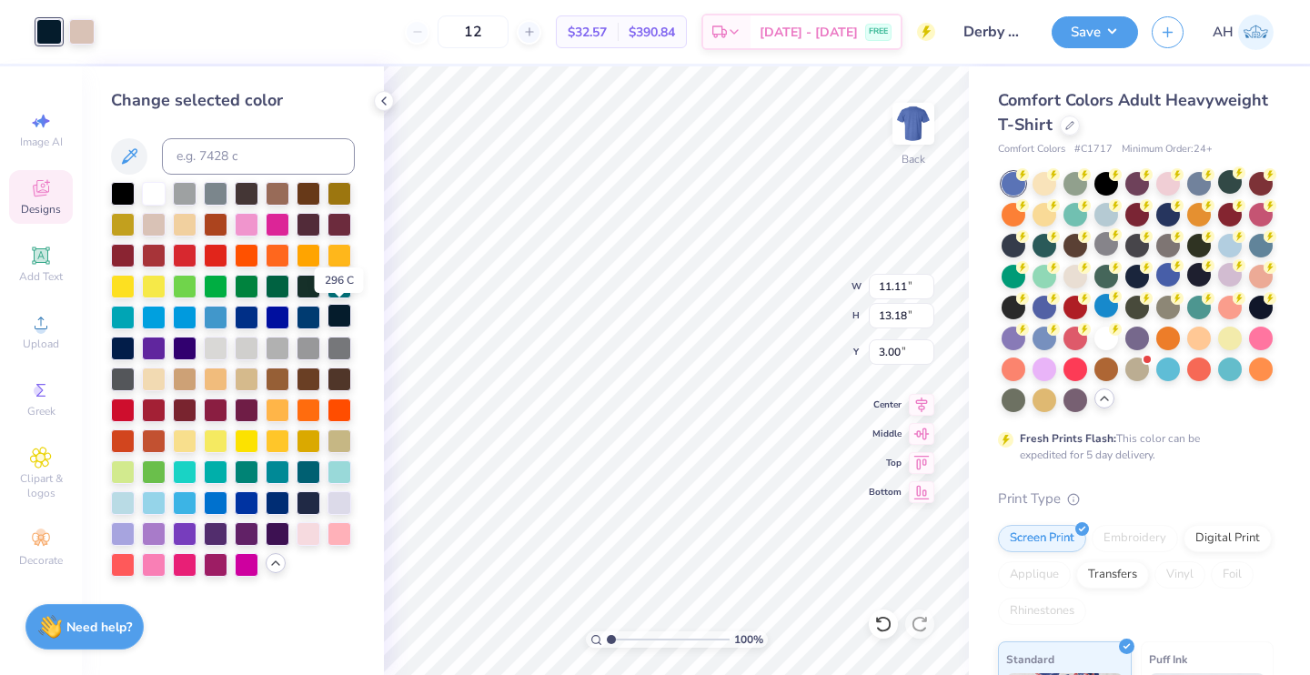
click at [332, 317] on div at bounding box center [340, 316] width 24 height 24
click at [125, 349] on div at bounding box center [123, 347] width 24 height 24
click at [125, 348] on div at bounding box center [123, 349] width 24 height 24
click at [333, 317] on div at bounding box center [340, 316] width 24 height 24
click at [333, 318] on div at bounding box center [340, 316] width 24 height 24
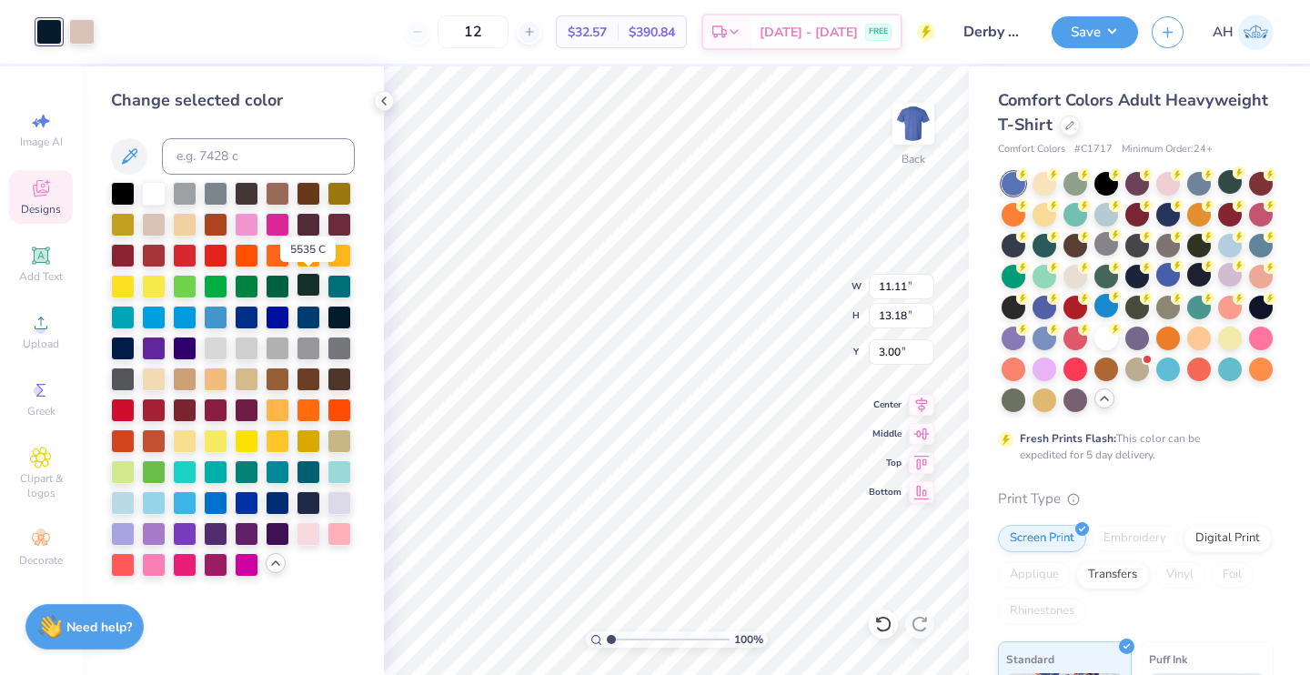
click at [308, 287] on div at bounding box center [309, 285] width 24 height 24
click at [285, 313] on div at bounding box center [278, 316] width 24 height 24
click at [126, 351] on div at bounding box center [123, 347] width 24 height 24
click at [333, 318] on div at bounding box center [340, 316] width 24 height 24
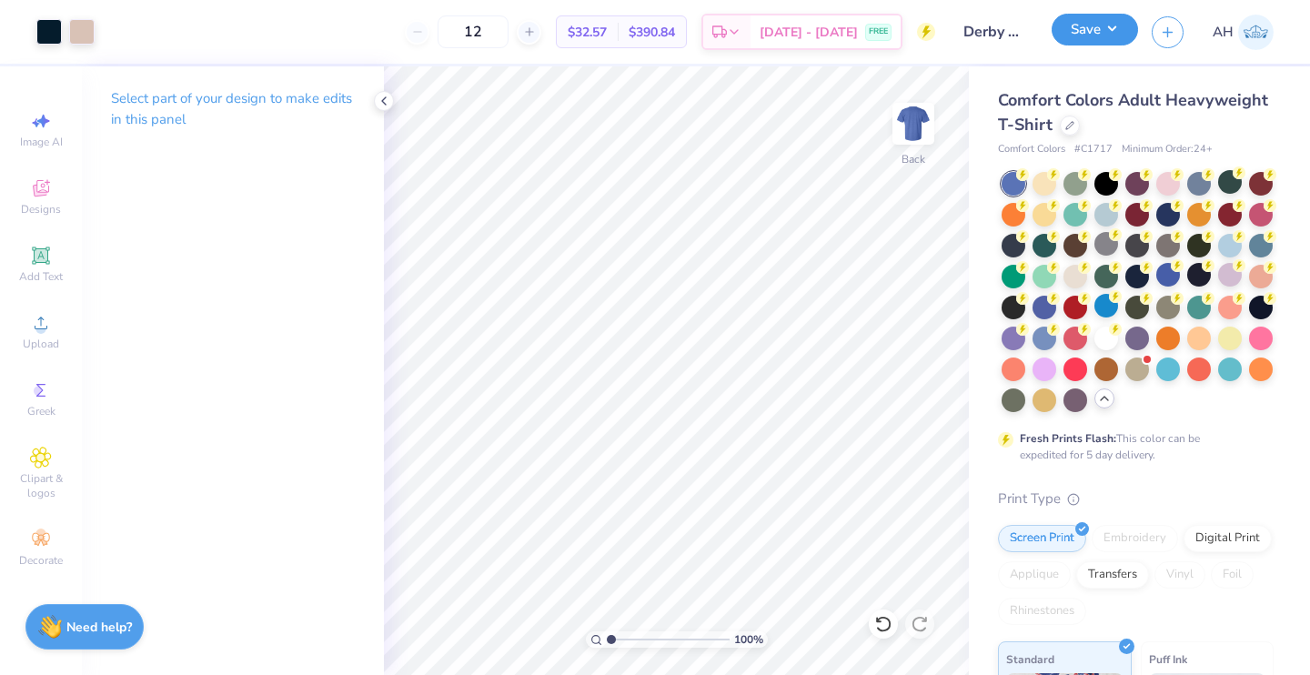
click at [1091, 39] on button "Save" at bounding box center [1095, 30] width 86 height 32
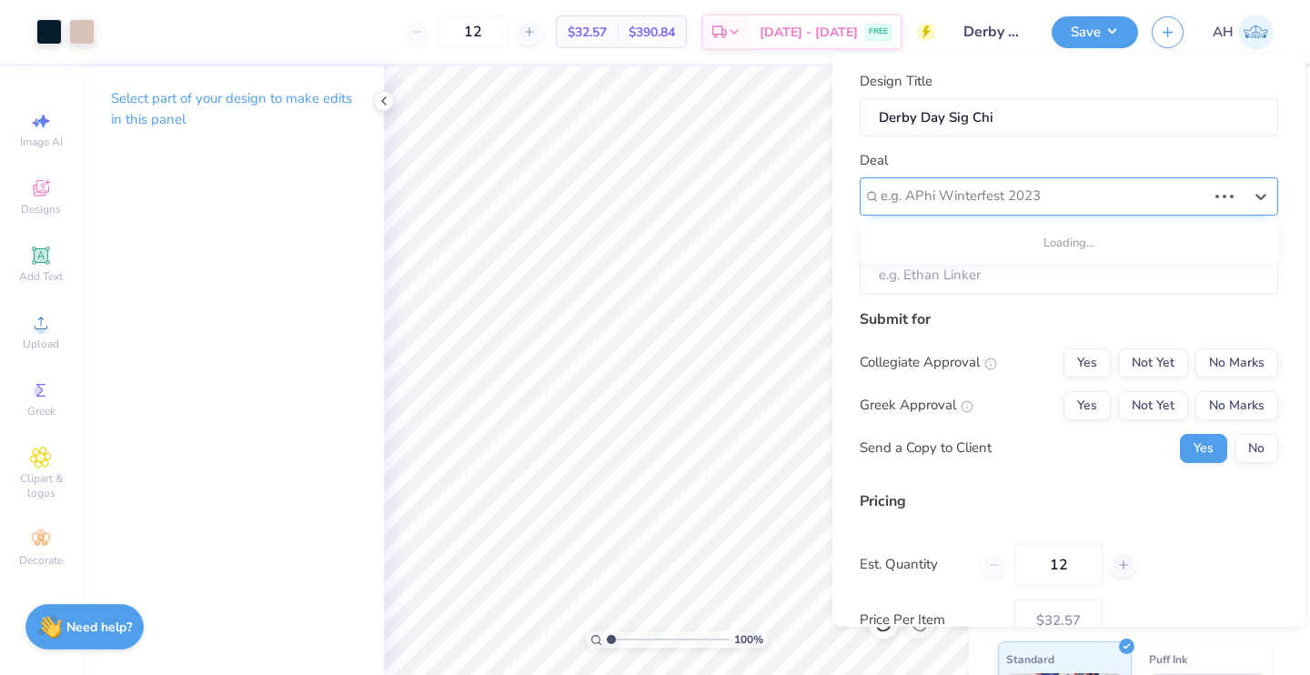
click at [989, 195] on div at bounding box center [1044, 196] width 326 height 25
click at [46, 31] on div at bounding box center [48, 29] width 25 height 25
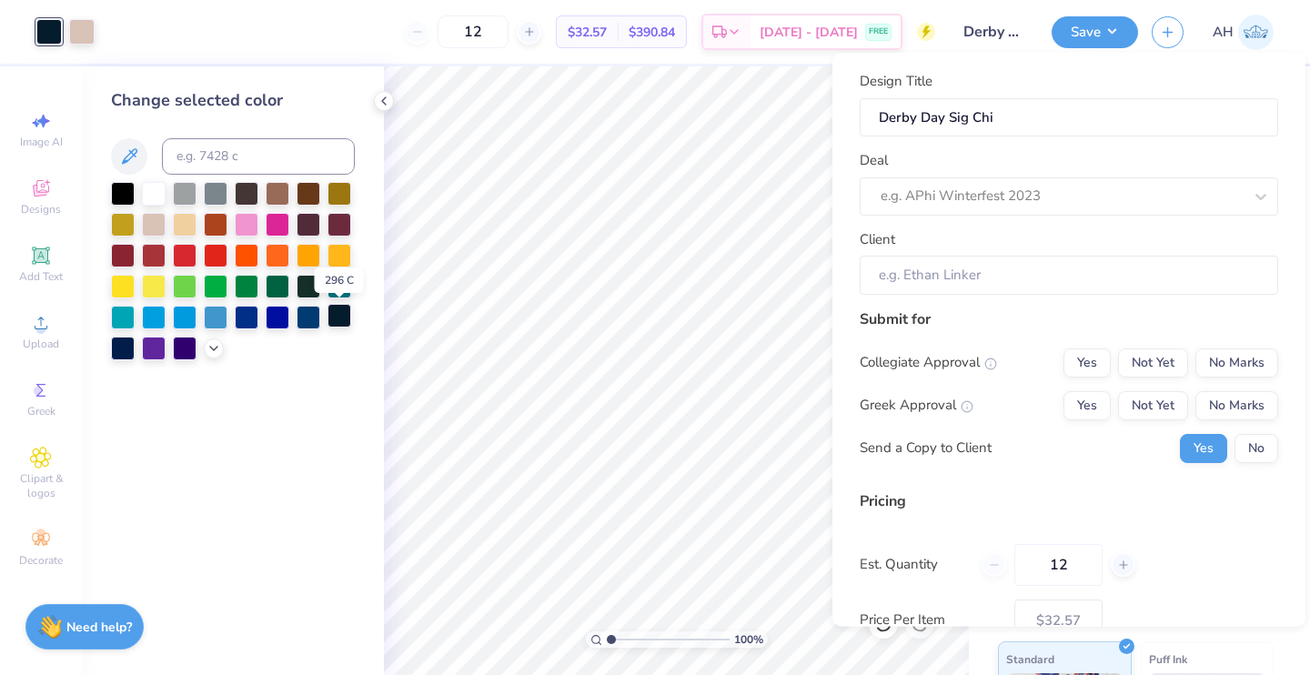
click at [348, 313] on div at bounding box center [340, 316] width 24 height 24
click at [126, 196] on div at bounding box center [123, 192] width 24 height 24
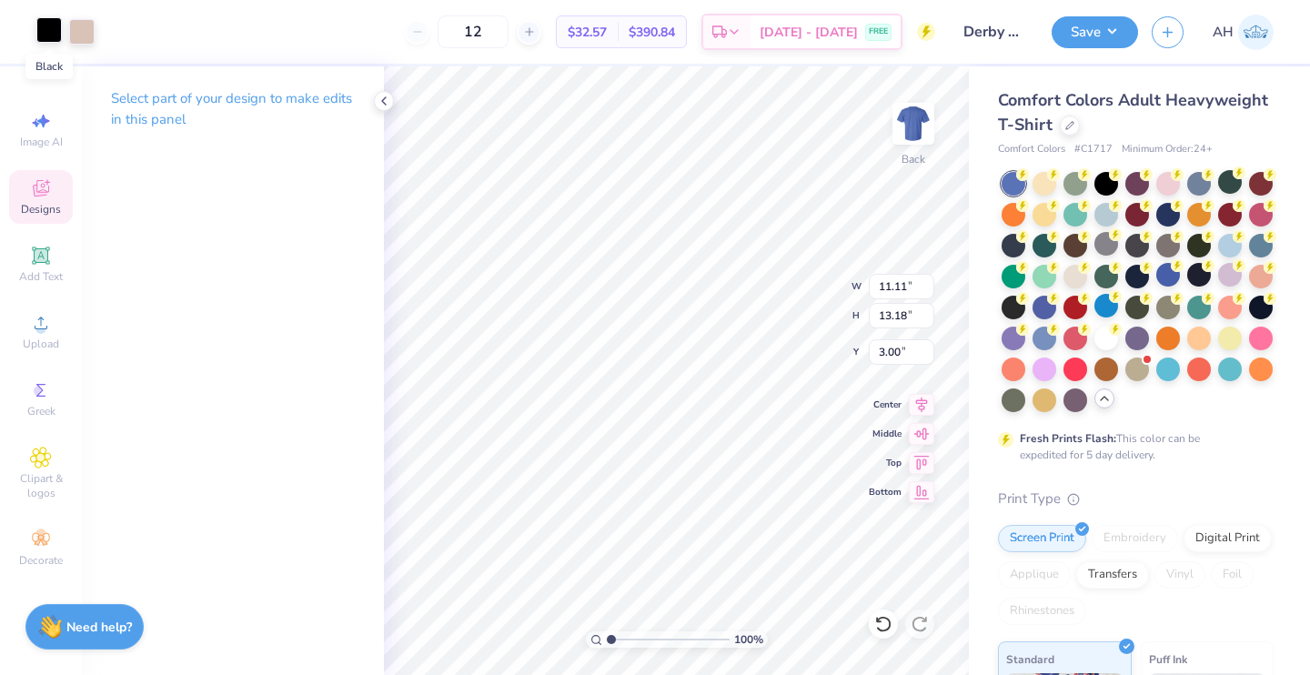
click at [46, 33] on div at bounding box center [48, 29] width 25 height 25
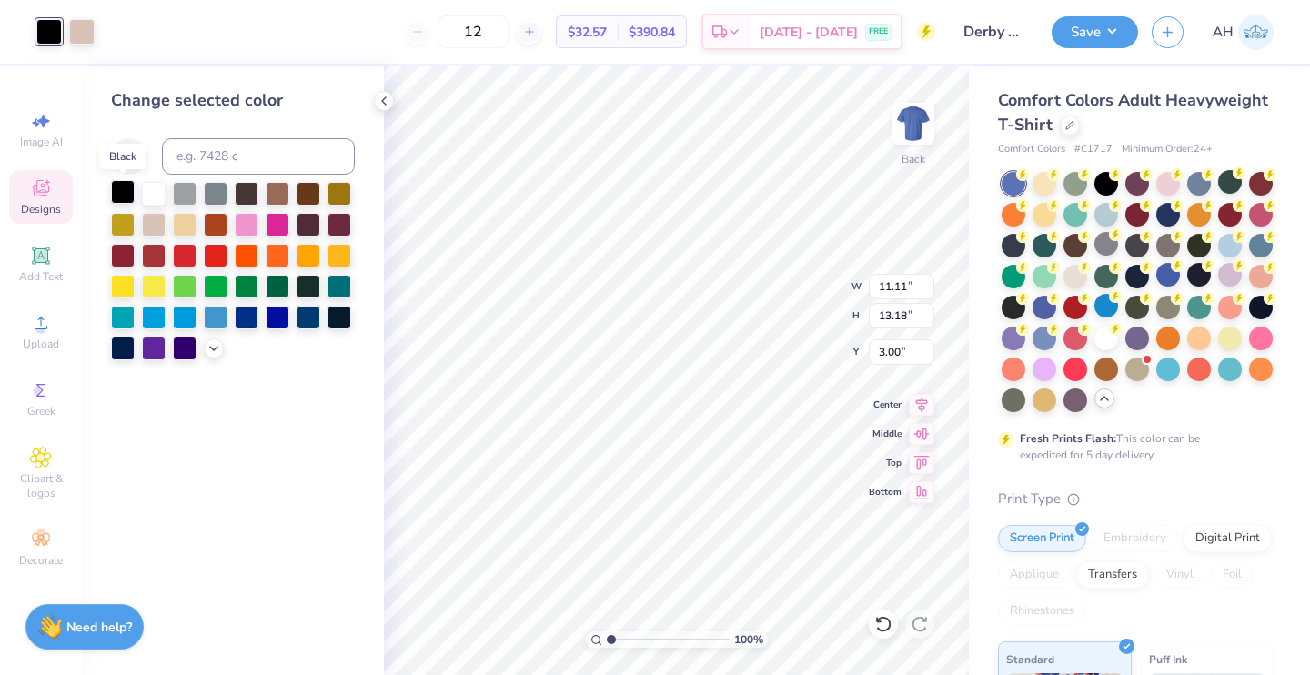
click at [121, 187] on div at bounding box center [123, 192] width 24 height 24
click at [1180, 217] on div at bounding box center [1168, 213] width 24 height 24
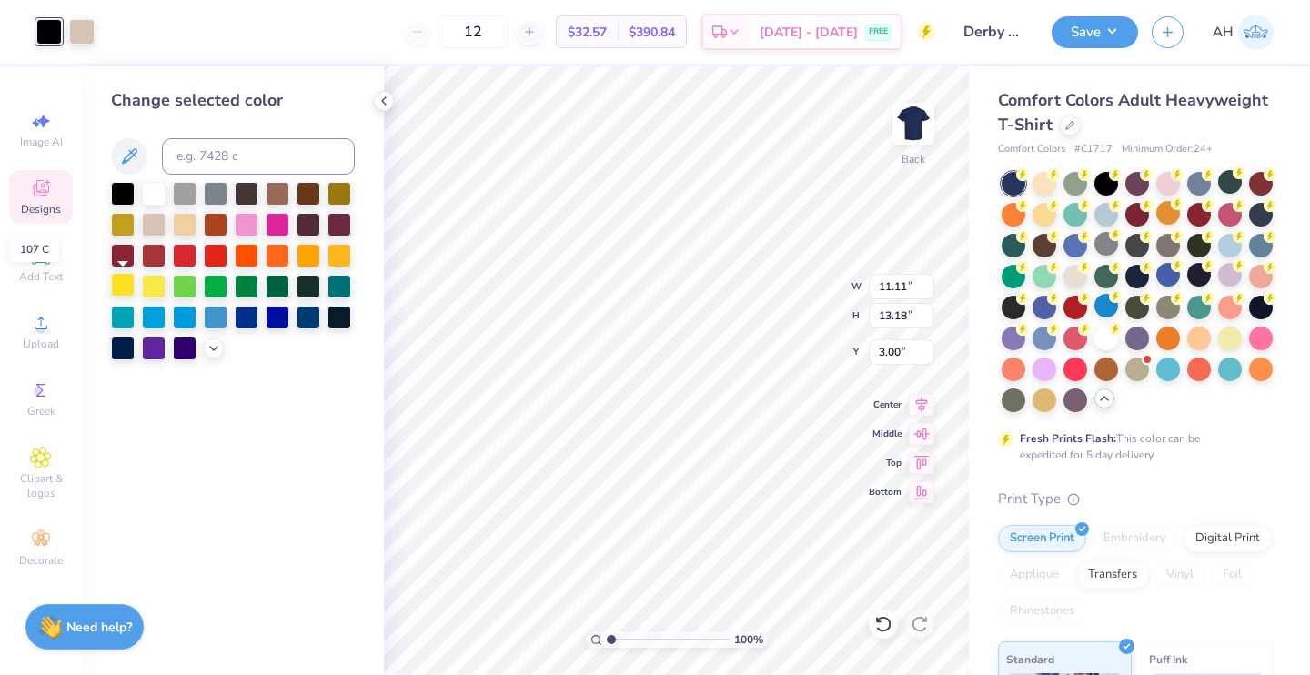
click at [114, 281] on div at bounding box center [123, 285] width 24 height 24
click at [211, 345] on icon at bounding box center [214, 346] width 15 height 15
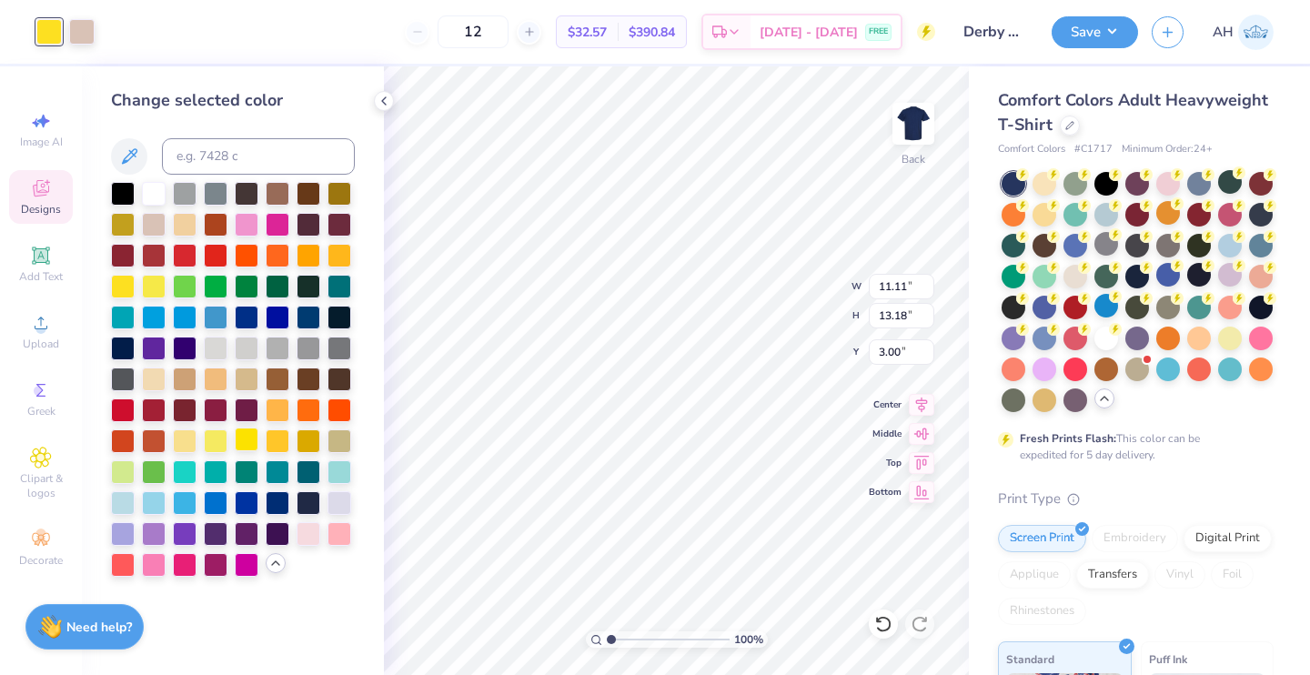
click at [254, 443] on div at bounding box center [247, 440] width 24 height 24
click at [246, 441] on div at bounding box center [247, 440] width 24 height 24
click at [126, 285] on div at bounding box center [123, 285] width 24 height 24
click at [126, 284] on div at bounding box center [123, 287] width 24 height 24
click at [311, 440] on div at bounding box center [309, 440] width 24 height 24
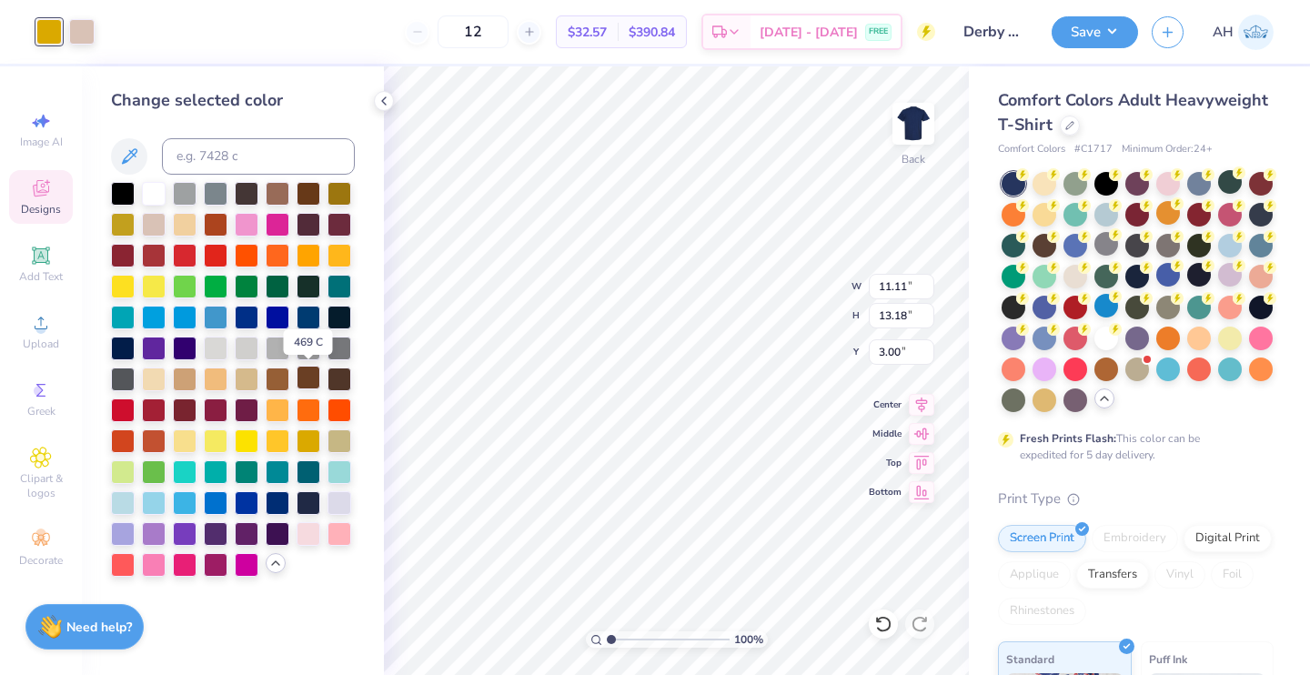
click at [315, 374] on div at bounding box center [309, 378] width 24 height 24
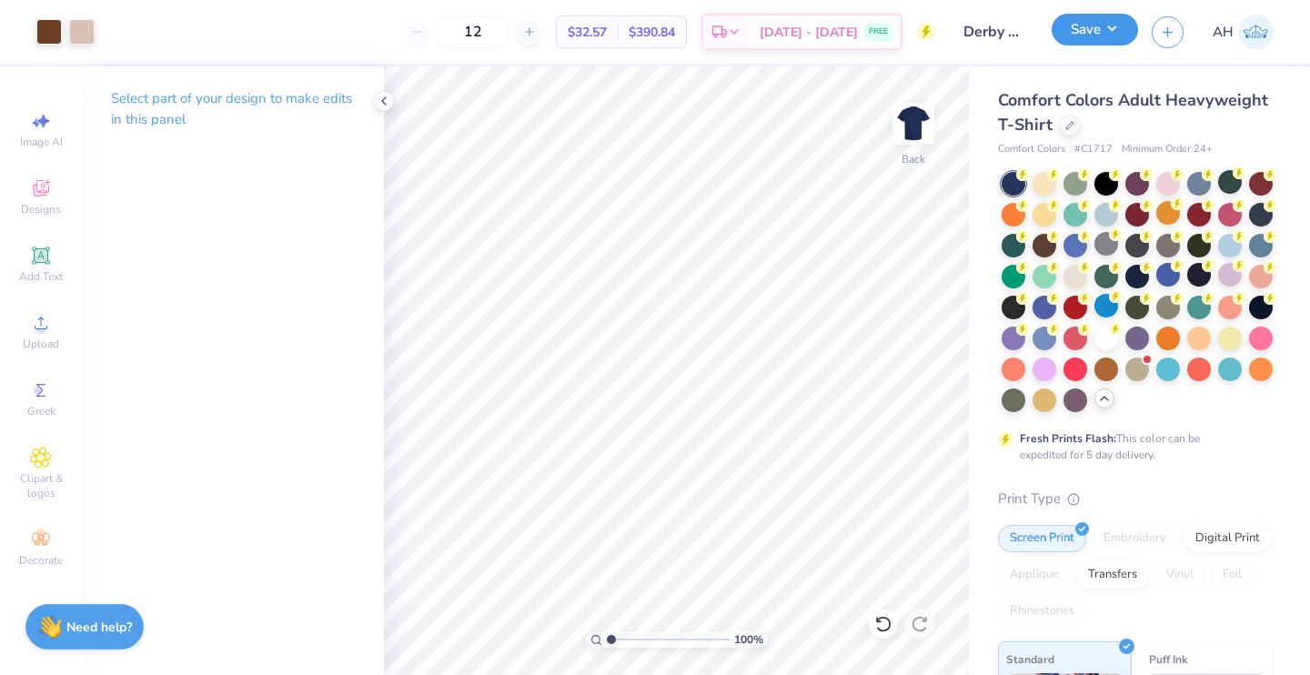
click at [1093, 25] on button "Save" at bounding box center [1095, 30] width 86 height 32
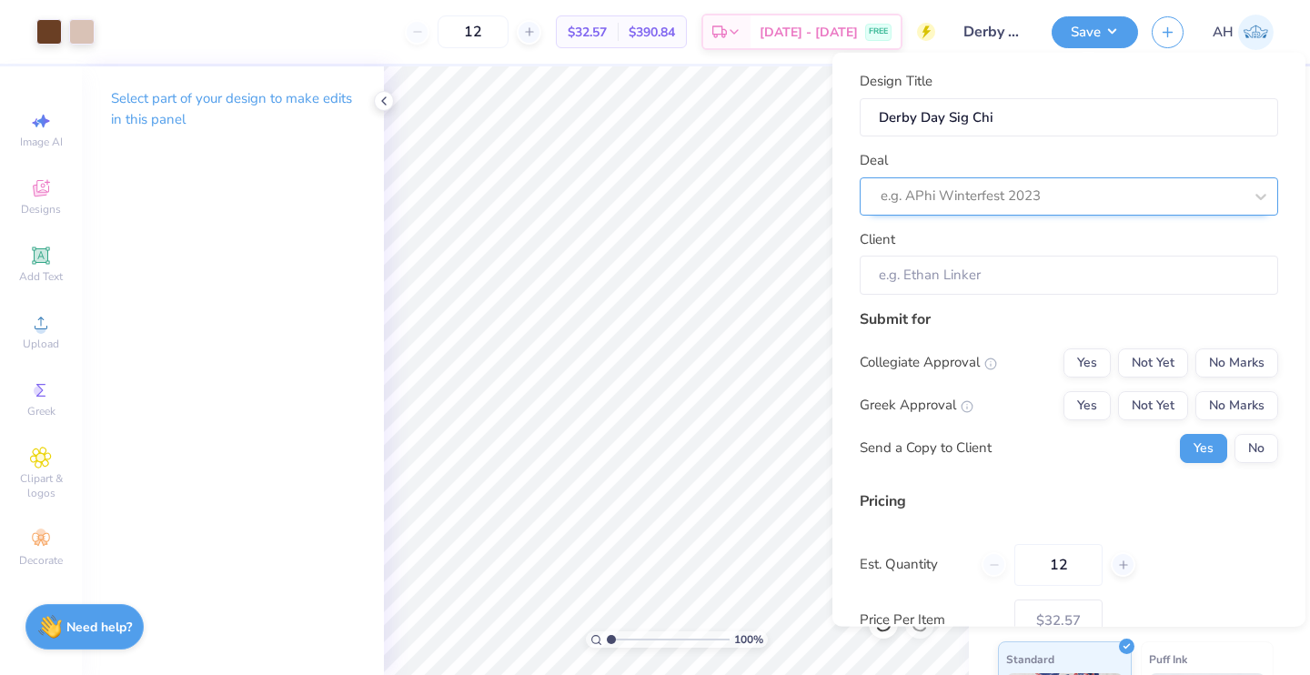
click at [952, 187] on div at bounding box center [1062, 196] width 362 height 25
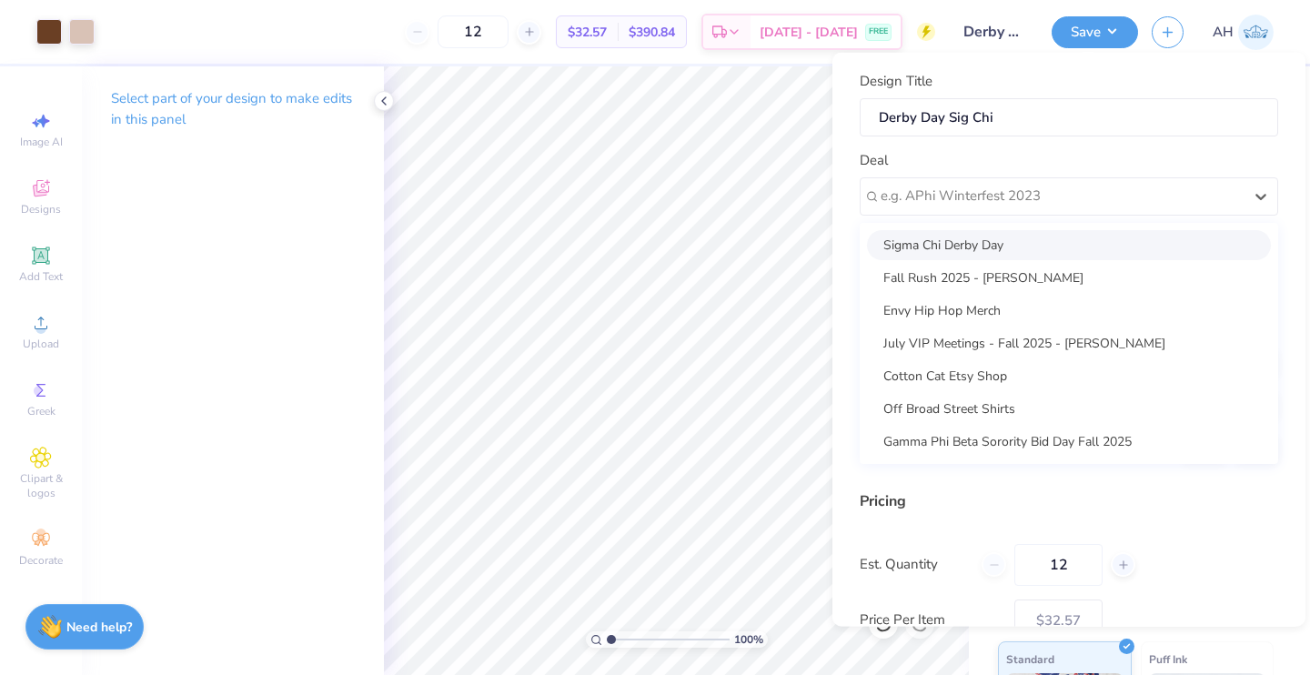
click at [943, 254] on div "Sigma Chi Derby Day" at bounding box center [1069, 244] width 404 height 30
type input "[PERSON_NAME]"
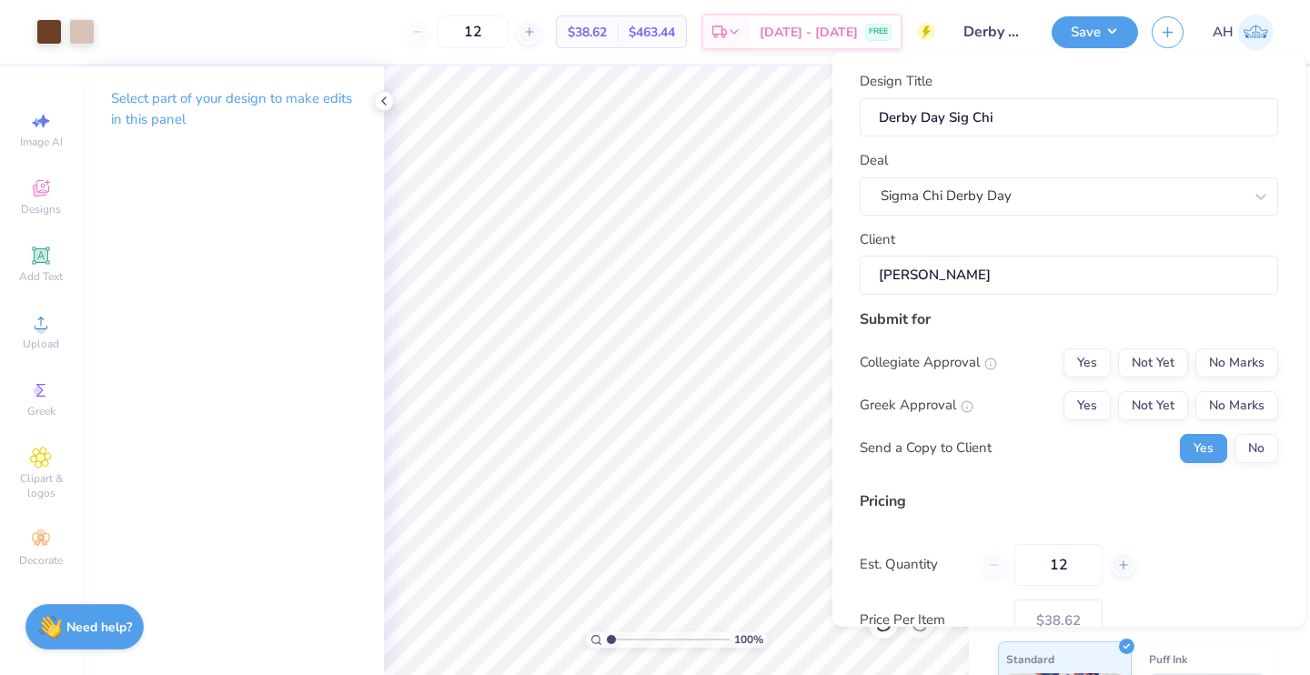
click at [984, 367] on div "Collegiate Approval" at bounding box center [928, 362] width 137 height 21
click at [990, 365] on icon at bounding box center [990, 363] width 13 height 13
click at [1215, 354] on button "No Marks" at bounding box center [1236, 362] width 83 height 29
click at [963, 408] on icon at bounding box center [967, 405] width 13 height 13
click at [963, 406] on icon at bounding box center [967, 405] width 13 height 13
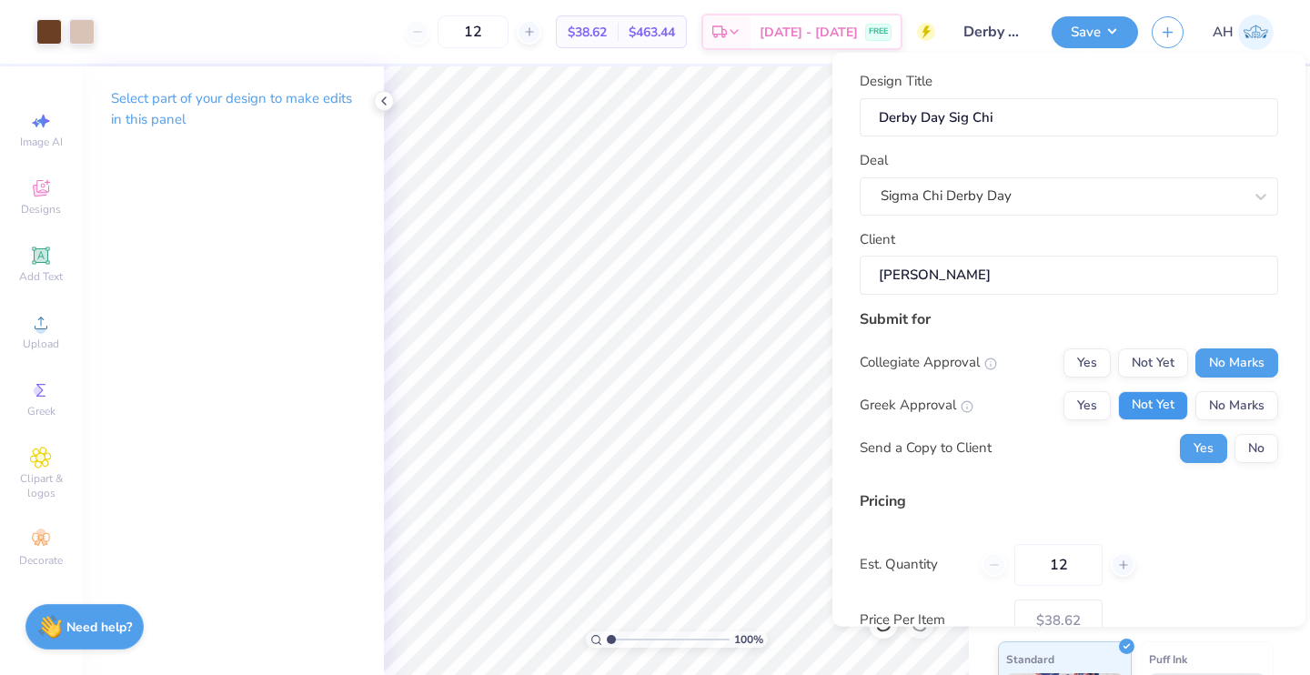
click at [1150, 406] on button "Not Yet" at bounding box center [1153, 404] width 70 height 29
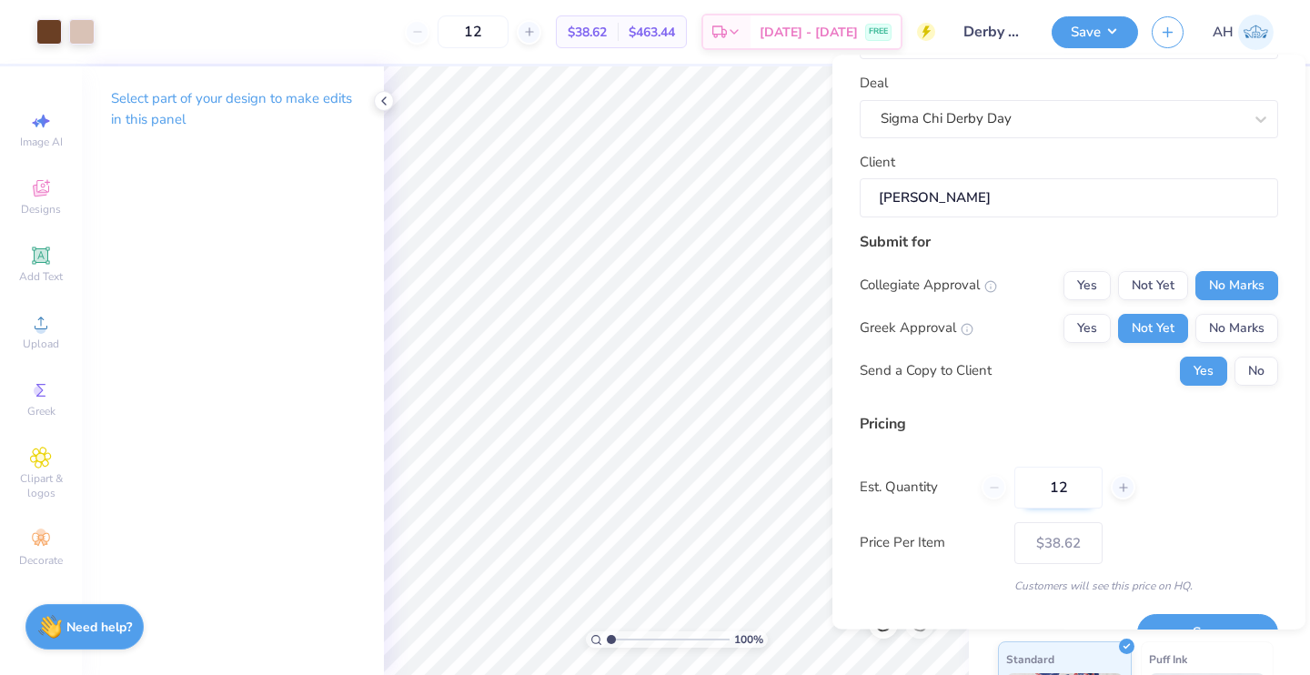
scroll to position [78, 0]
click at [1248, 366] on button "No" at bounding box center [1257, 372] width 44 height 29
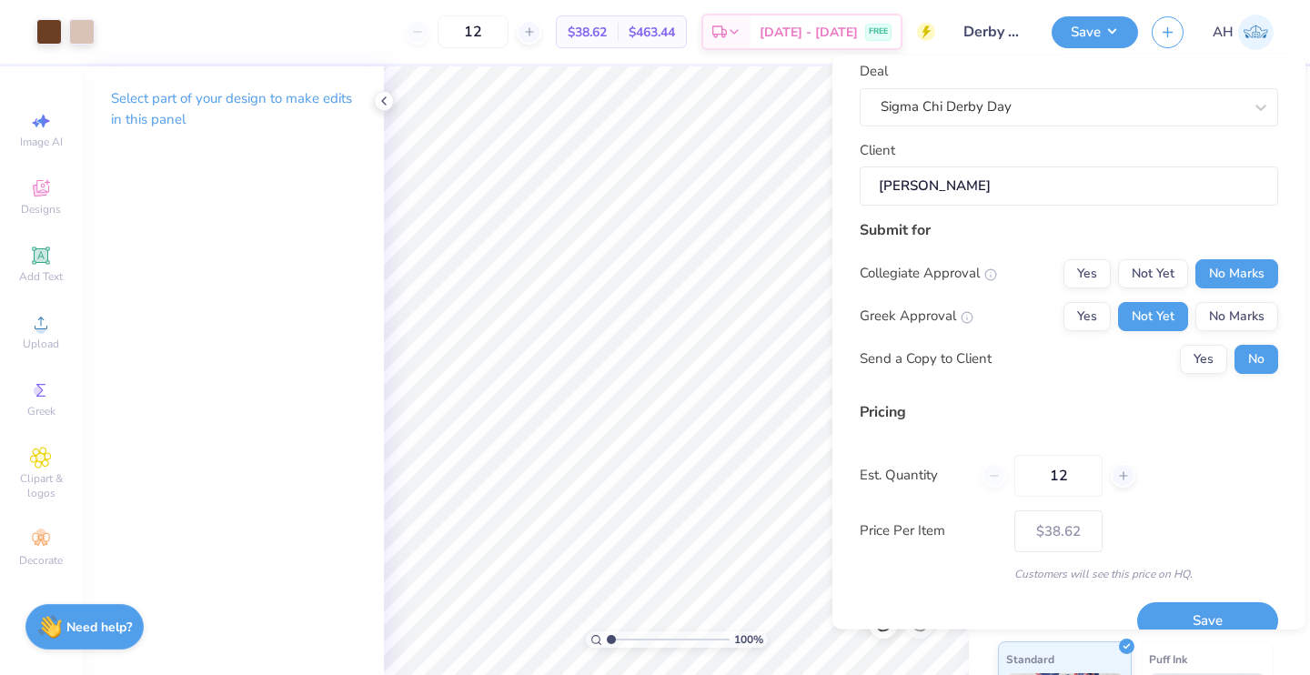
scroll to position [115, 0]
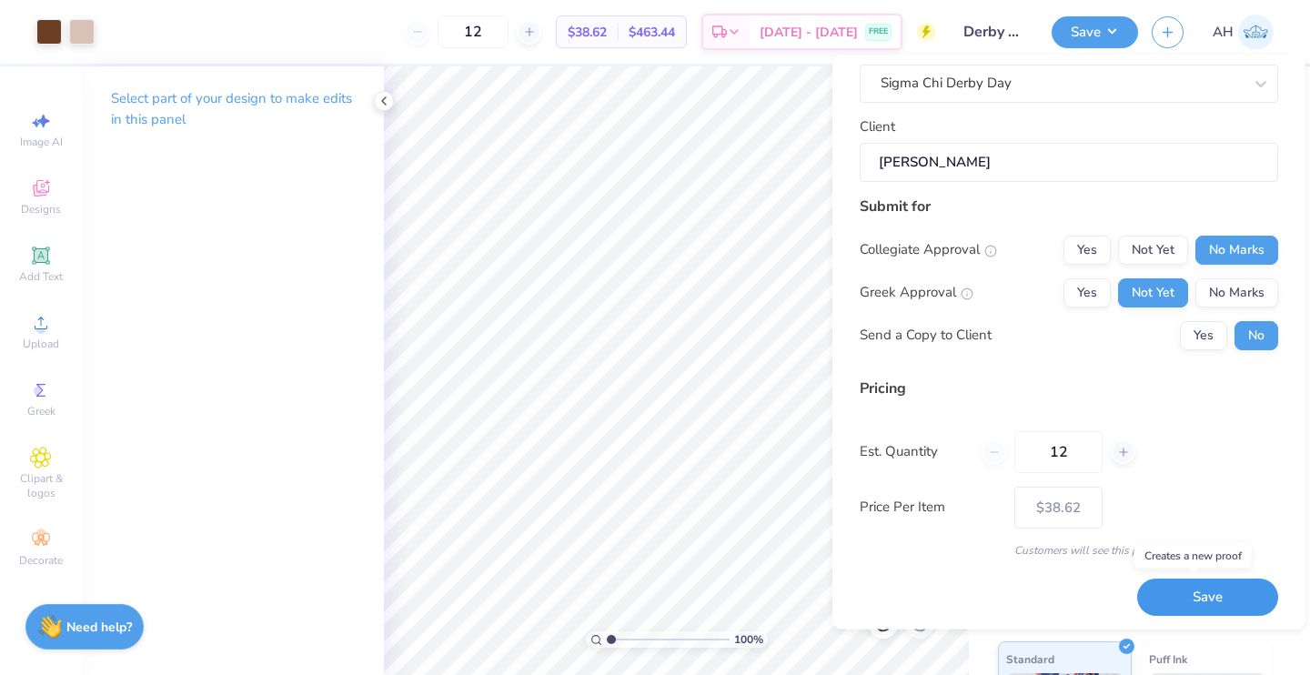
click at [1156, 584] on button "Save" at bounding box center [1207, 598] width 141 height 37
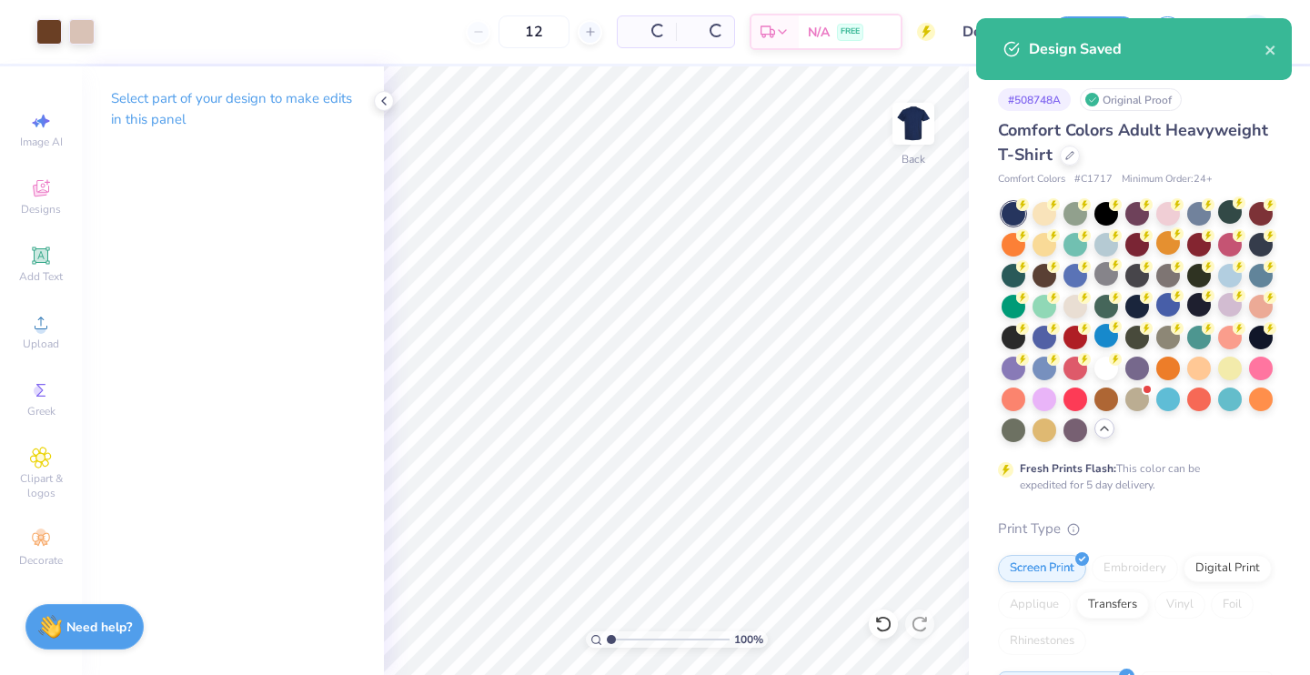
type input "$32.57"
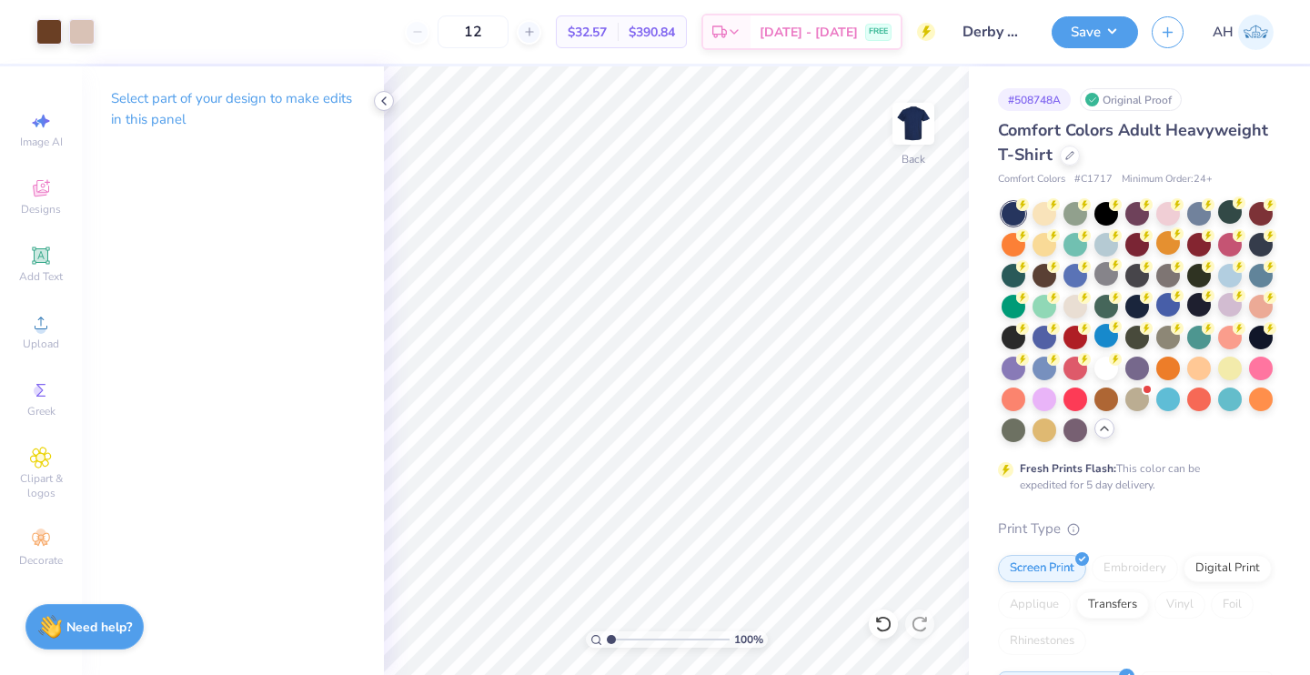
click at [389, 101] on icon at bounding box center [384, 101] width 15 height 15
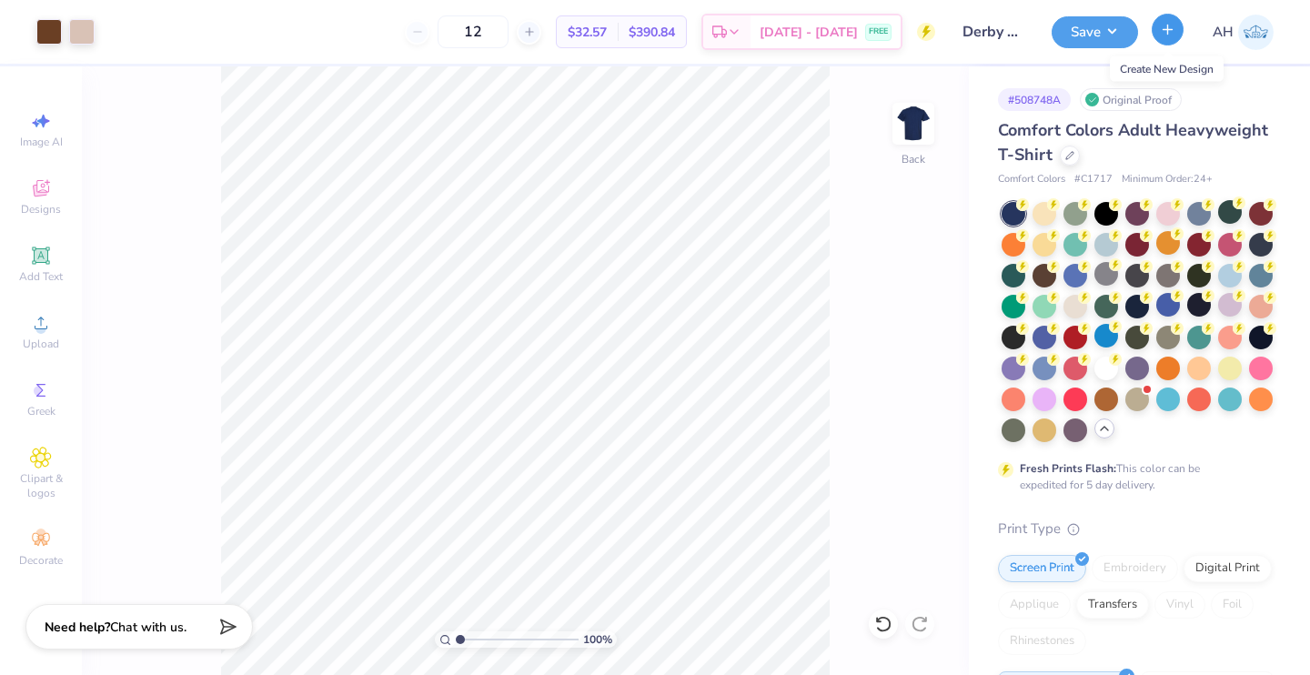
click at [1170, 23] on icon "button" at bounding box center [1167, 29] width 15 height 15
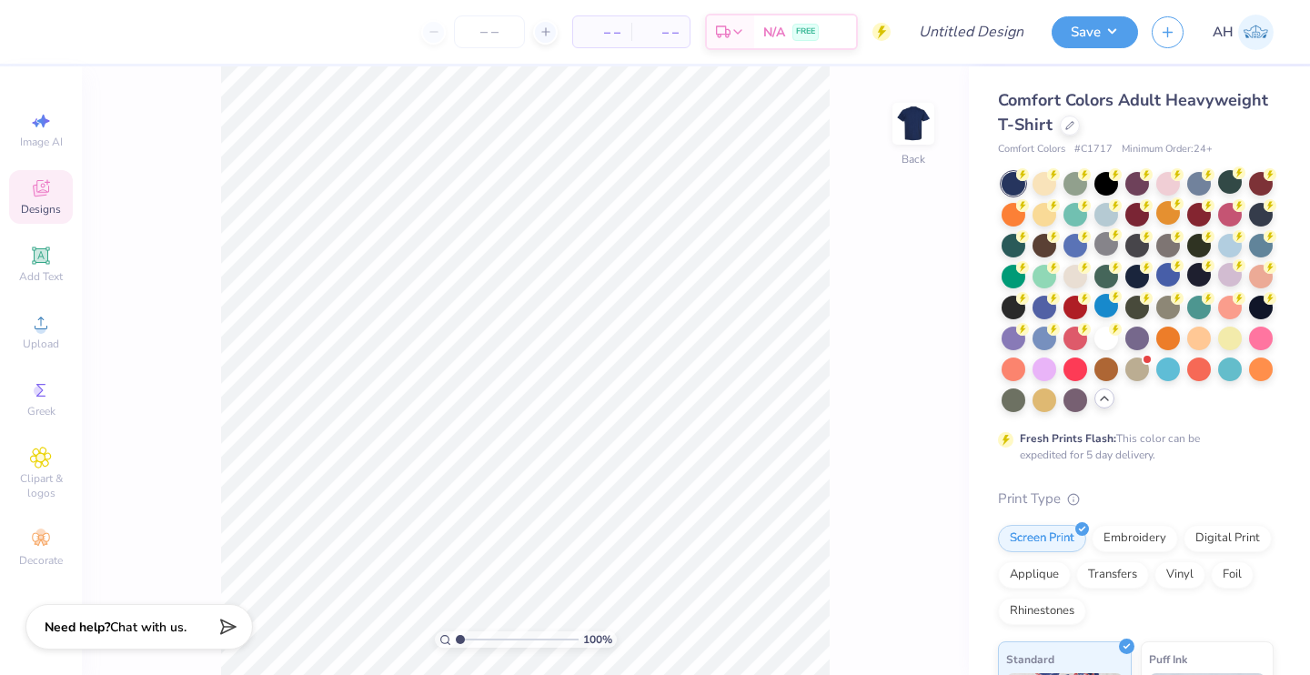
click at [32, 210] on span "Designs" at bounding box center [41, 209] width 40 height 15
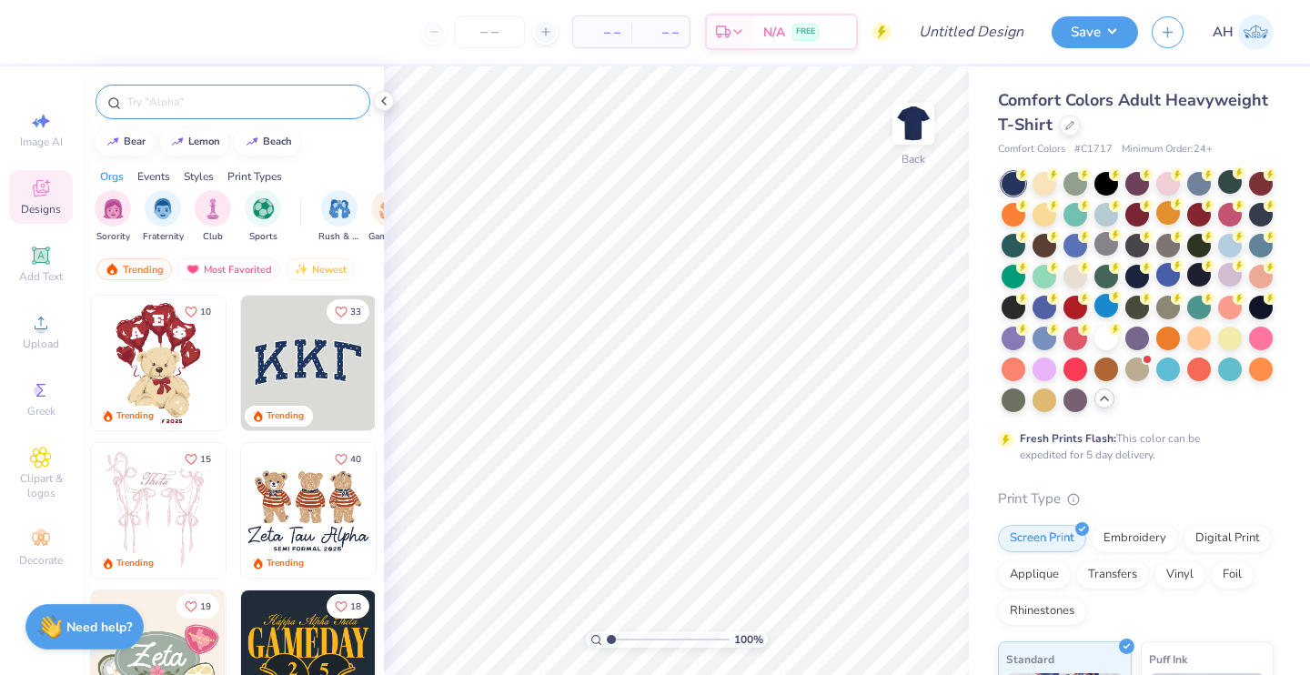
click at [165, 106] on input "text" at bounding box center [242, 102] width 233 height 18
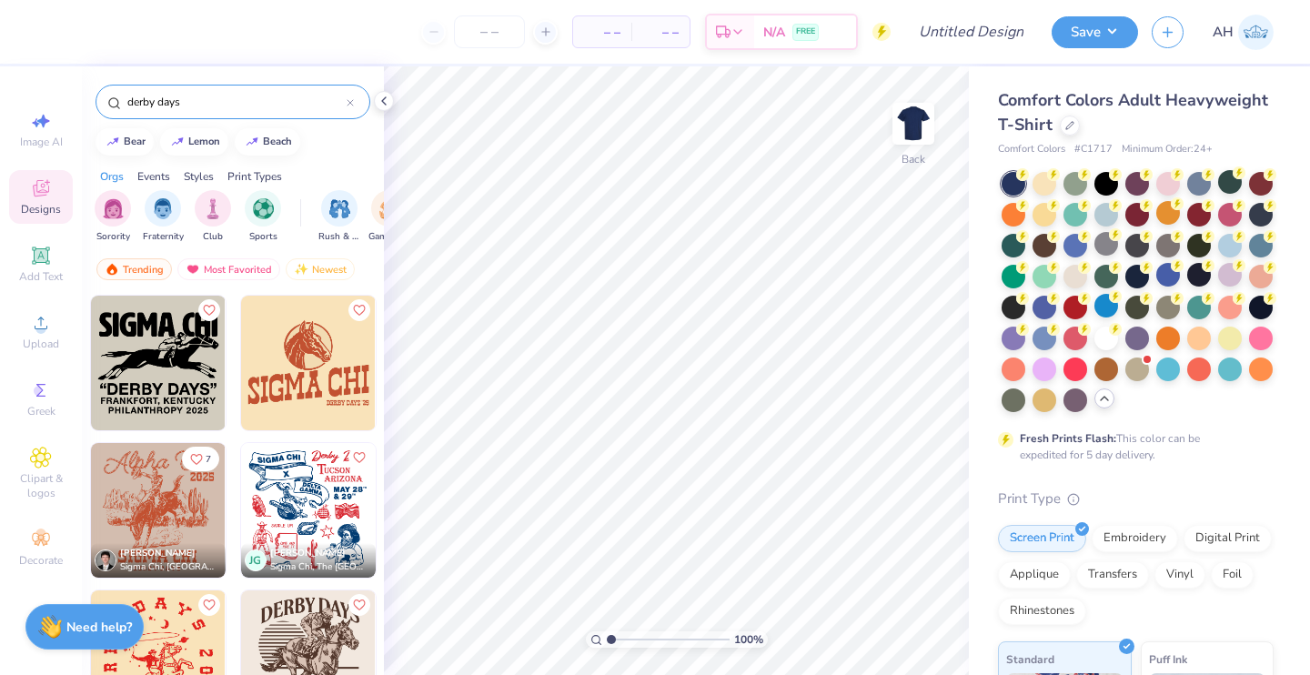
type input "derby days"
click at [153, 499] on img at bounding box center [158, 510] width 135 height 135
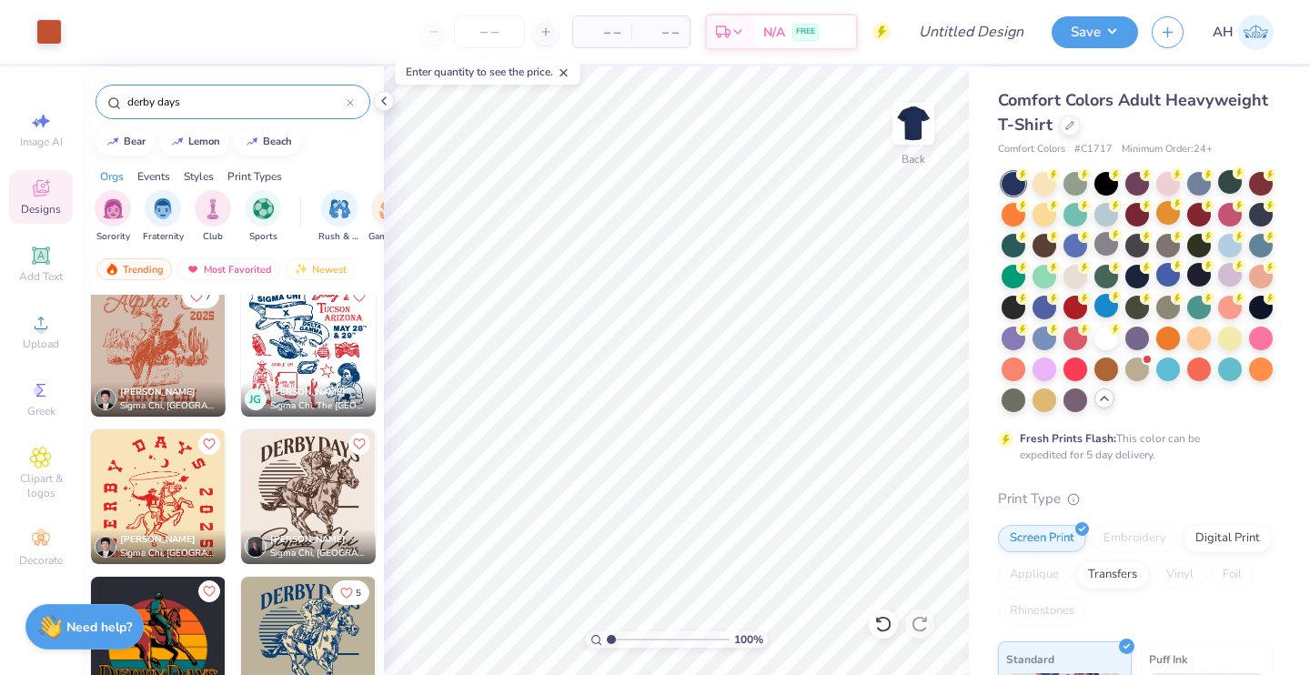
scroll to position [165, 0]
